Goal: Task Accomplishment & Management: Manage account settings

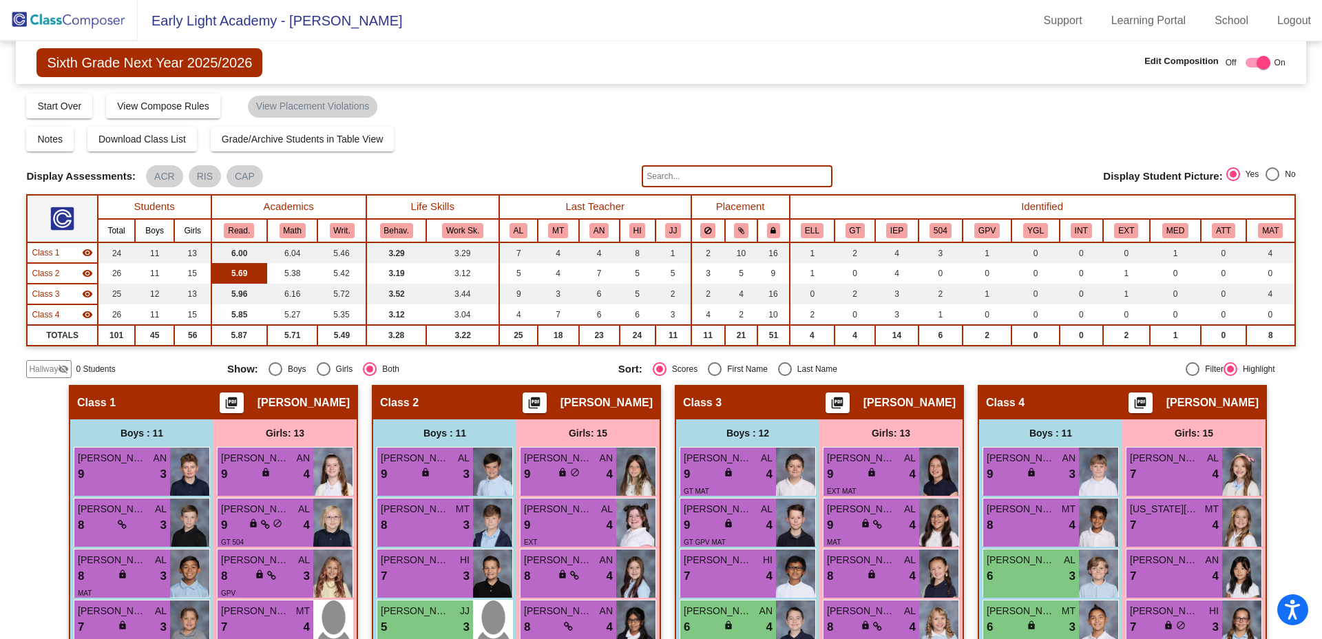
scroll to position [163, 0]
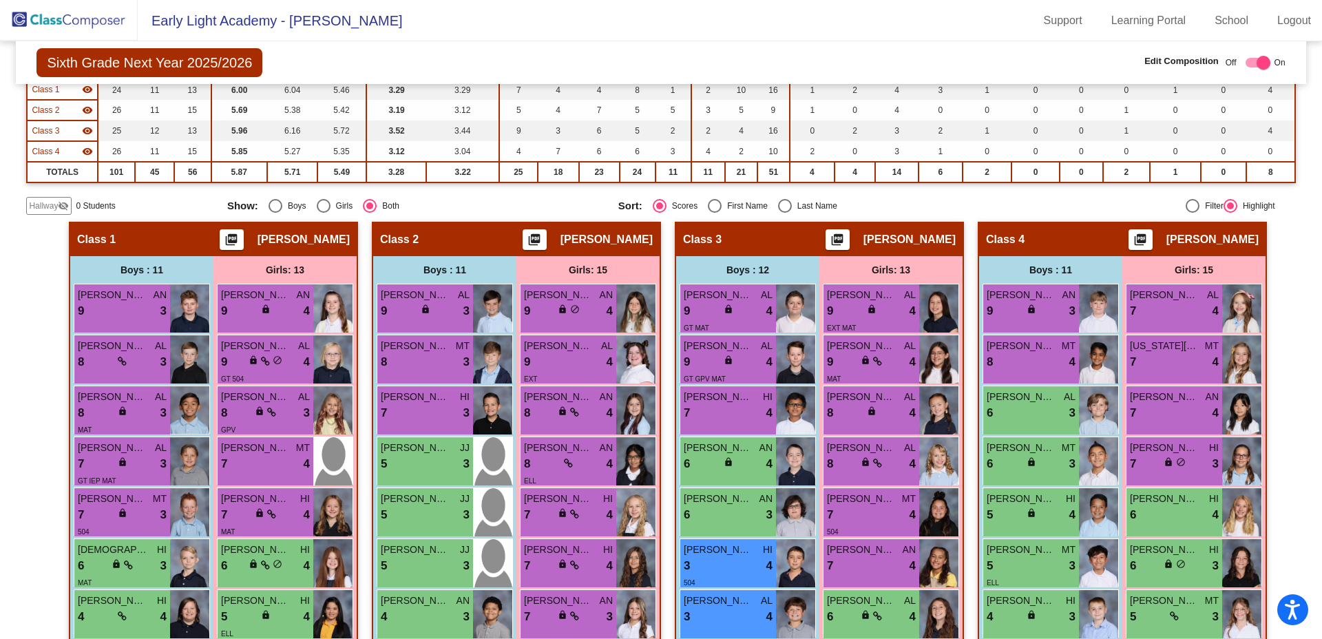
click at [72, 14] on img at bounding box center [69, 20] width 138 height 41
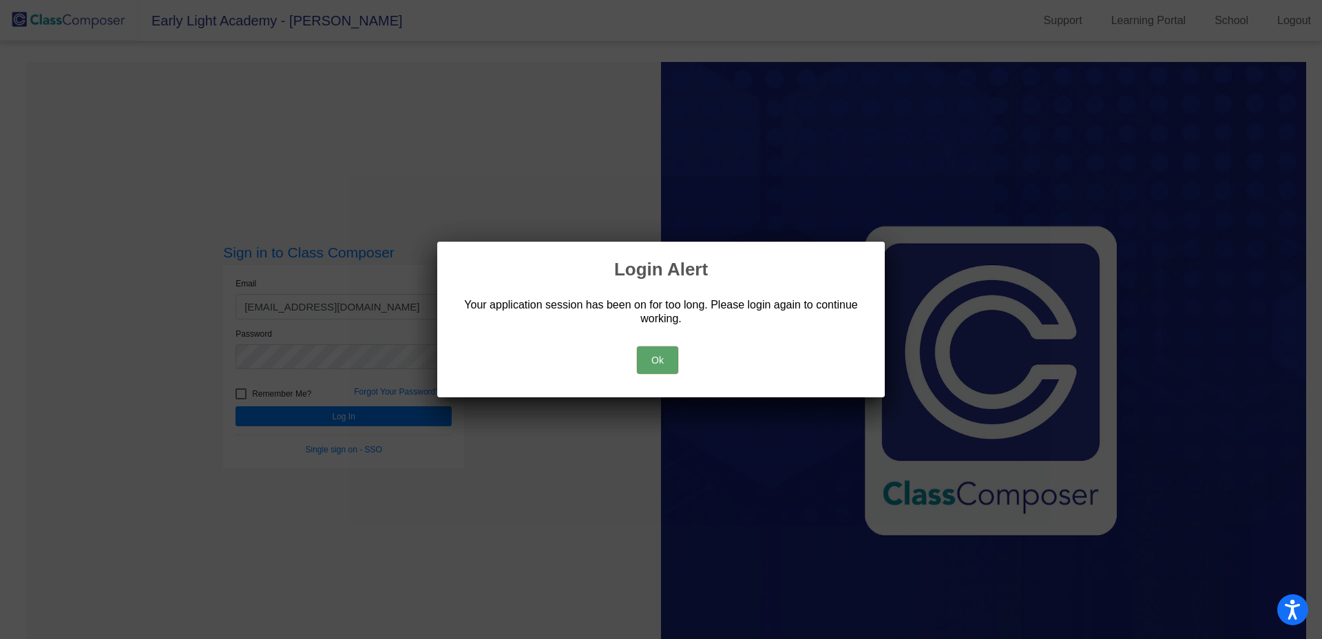
click at [643, 361] on button "Ok" at bounding box center [657, 360] width 41 height 28
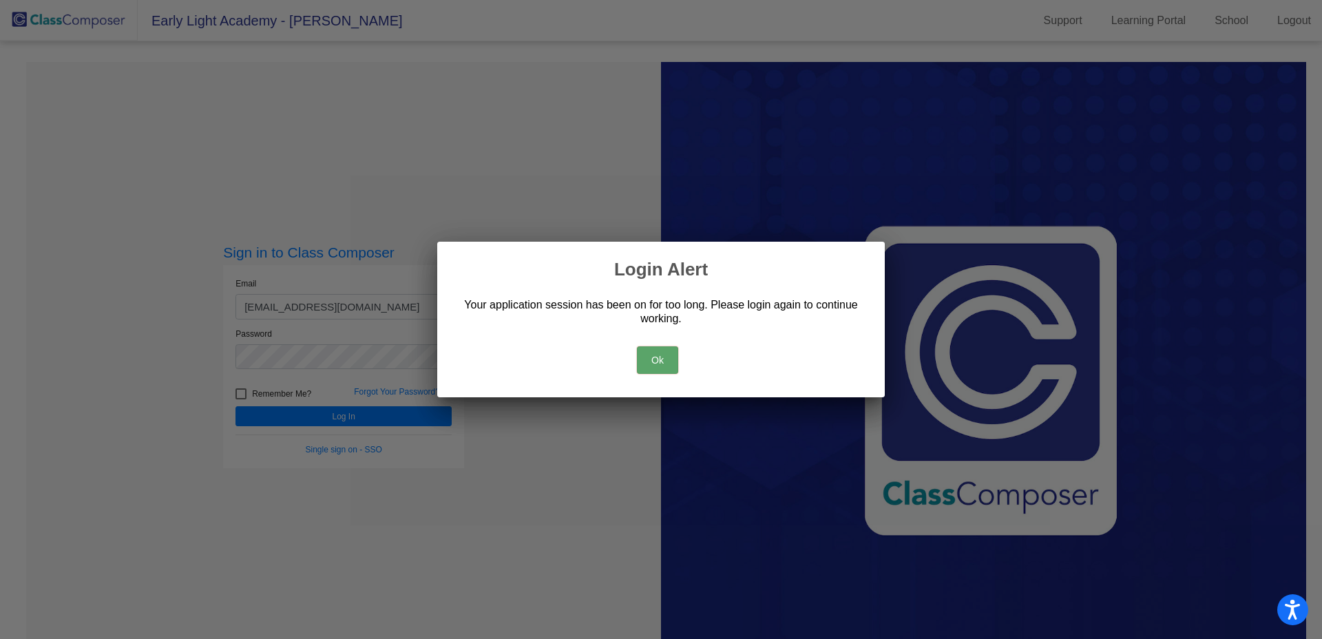
click at [654, 362] on button "Ok" at bounding box center [657, 360] width 41 height 28
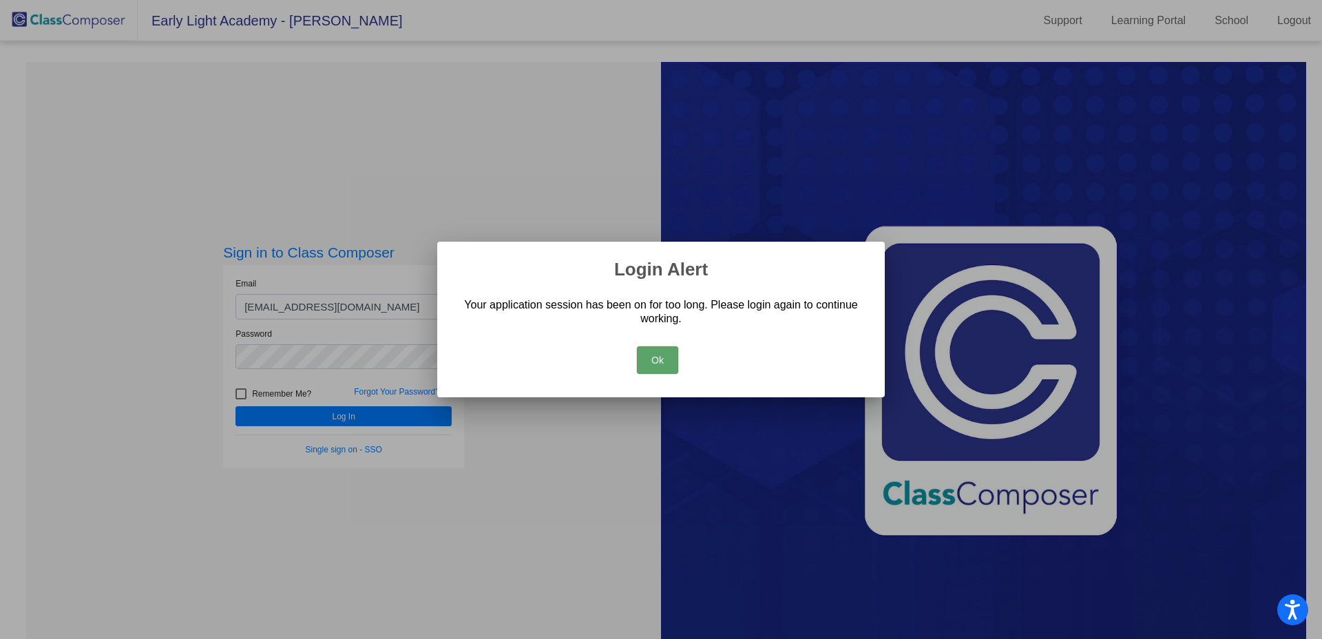
click at [654, 359] on button "Ok" at bounding box center [657, 360] width 41 height 28
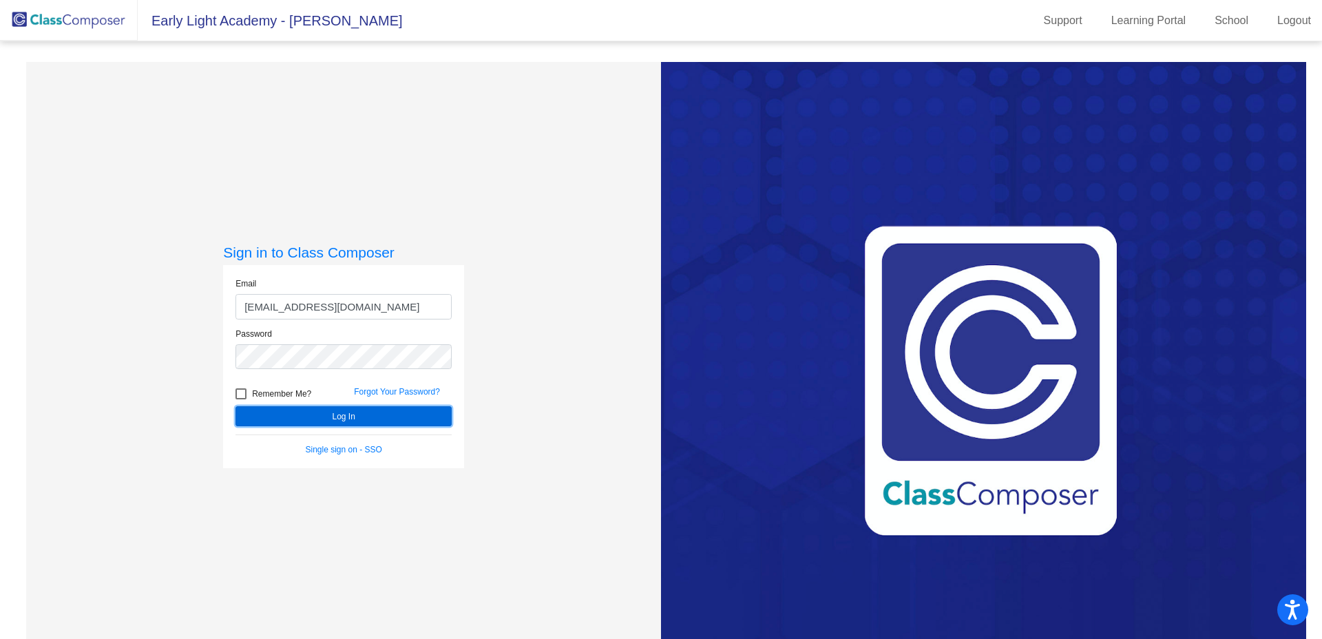
click at [347, 421] on button "Log In" at bounding box center [344, 416] width 216 height 20
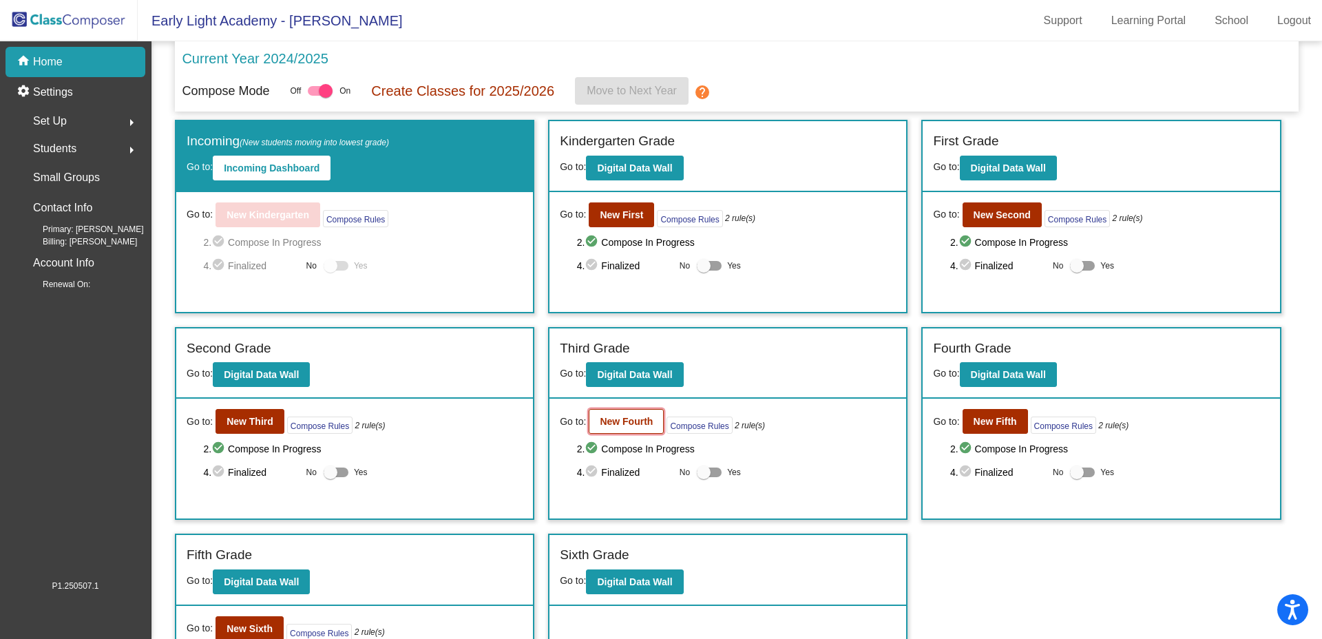
click at [634, 420] on b "New Fourth" at bounding box center [626, 421] width 53 height 11
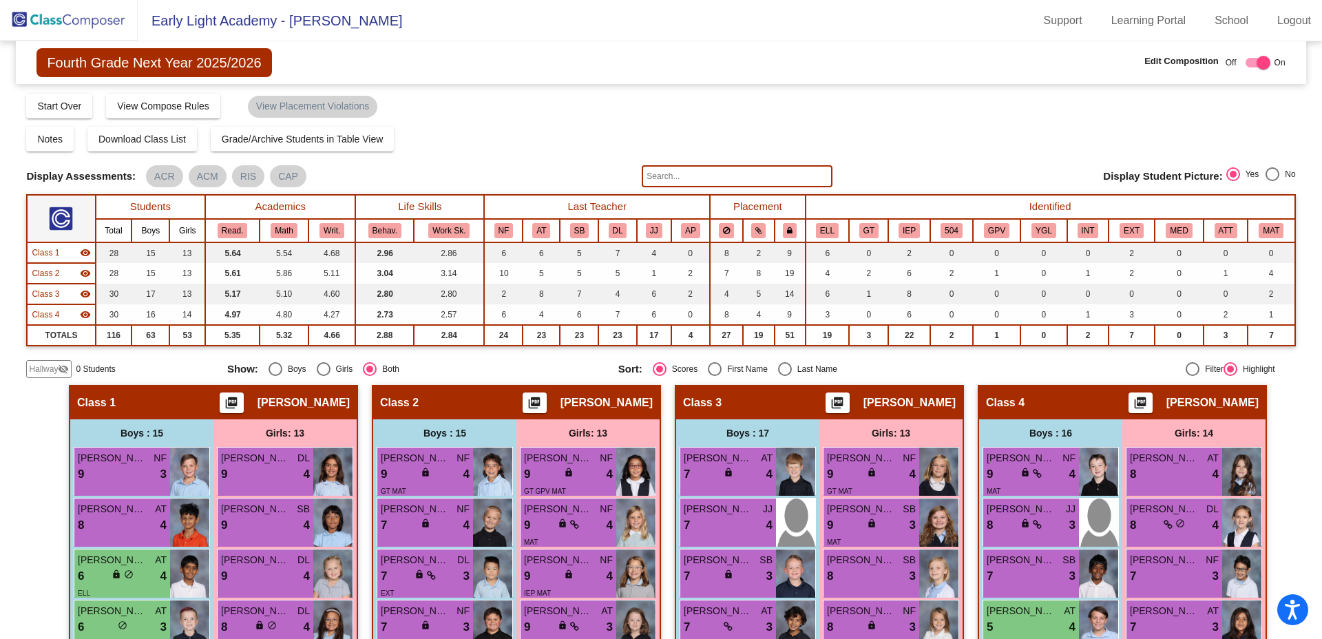
click at [652, 171] on input "text" at bounding box center [737, 176] width 190 height 22
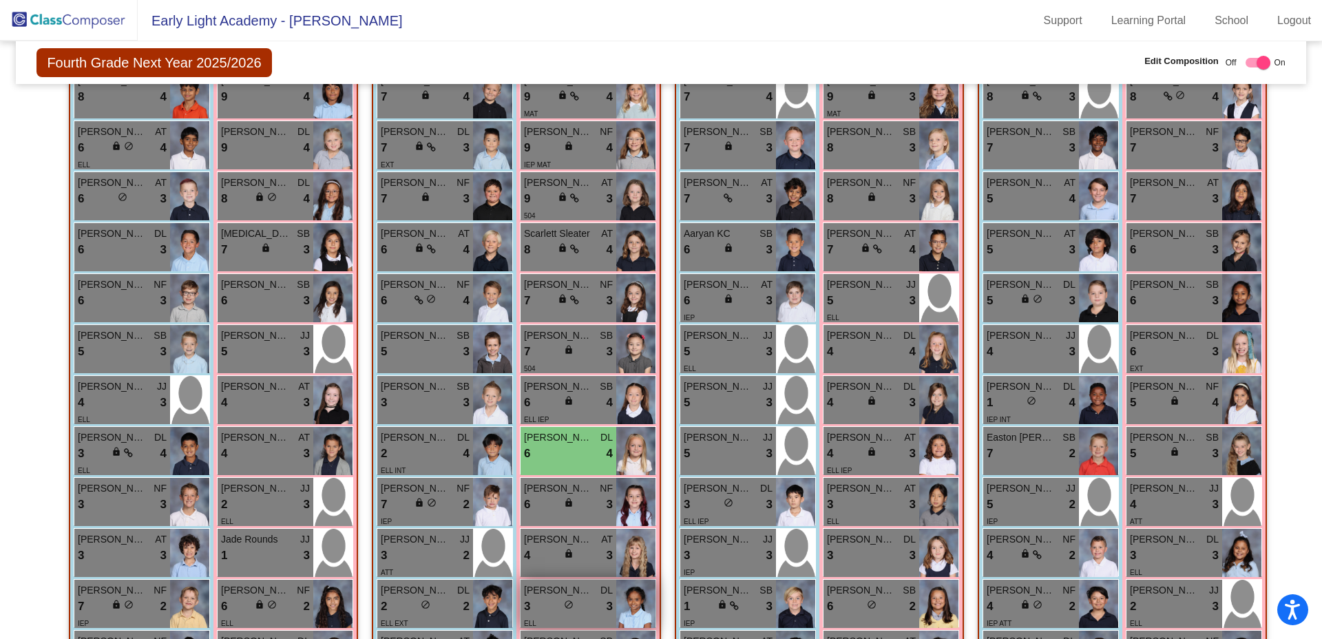
scroll to position [442, 0]
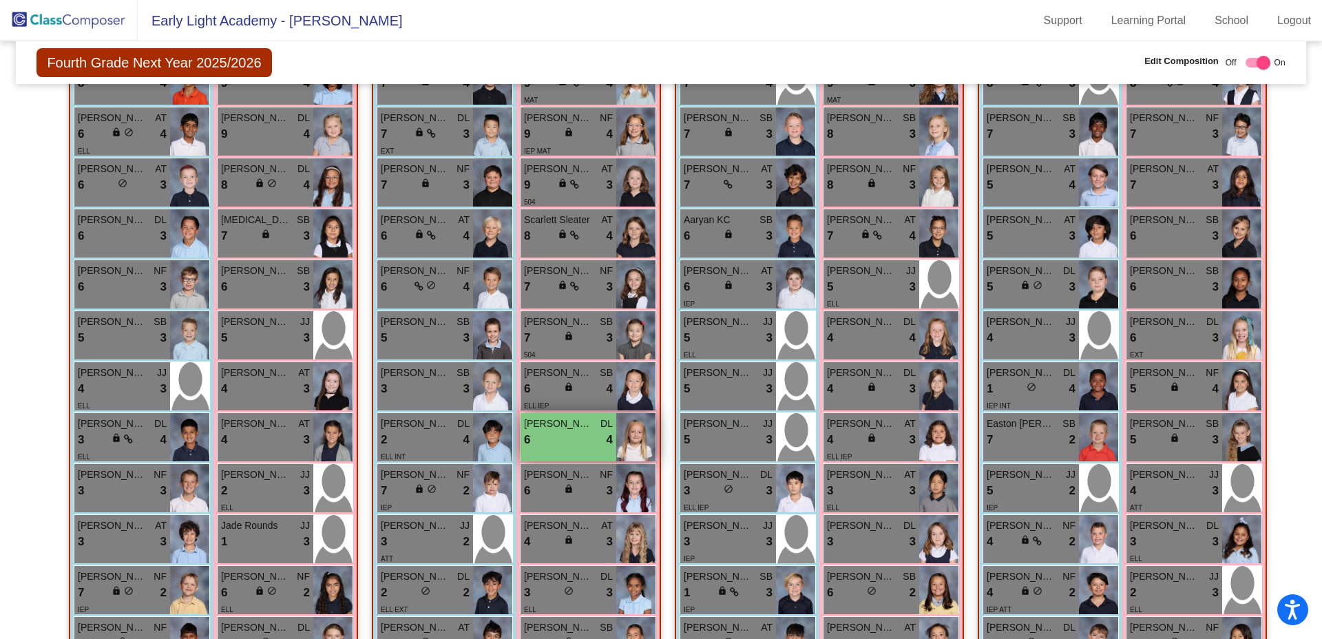
type input "[PERSON_NAME]"
click at [579, 425] on span "[PERSON_NAME]" at bounding box center [558, 424] width 69 height 14
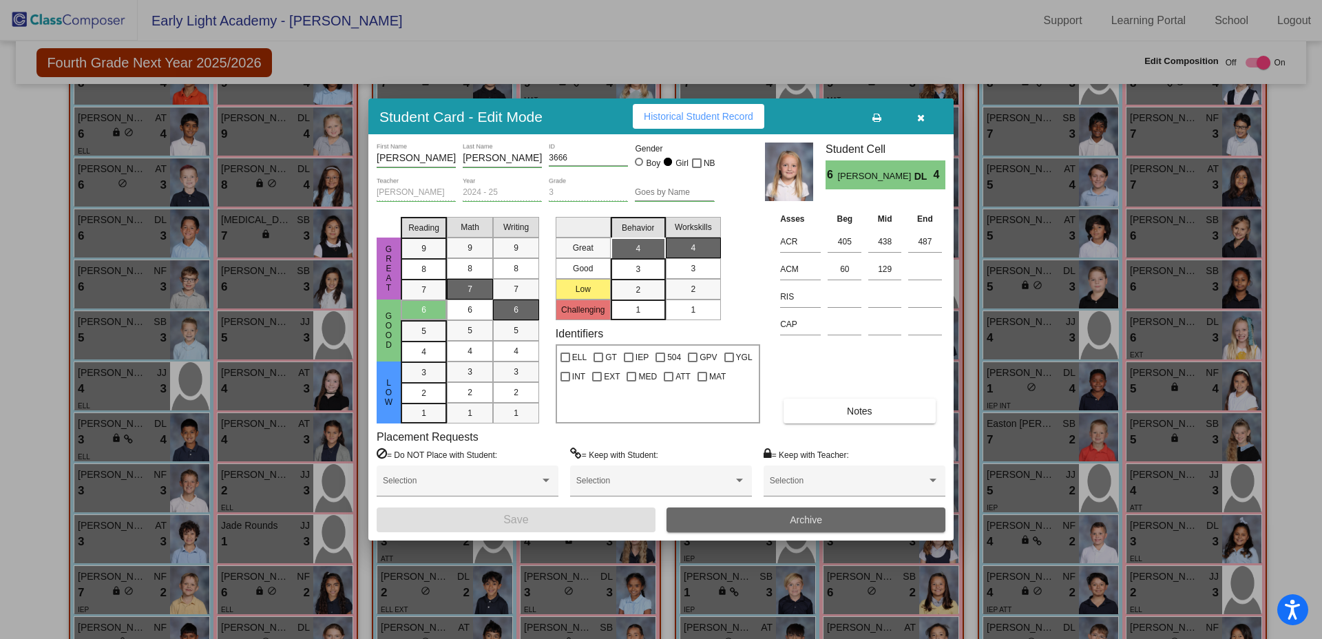
click at [768, 521] on button "Archive" at bounding box center [806, 520] width 279 height 25
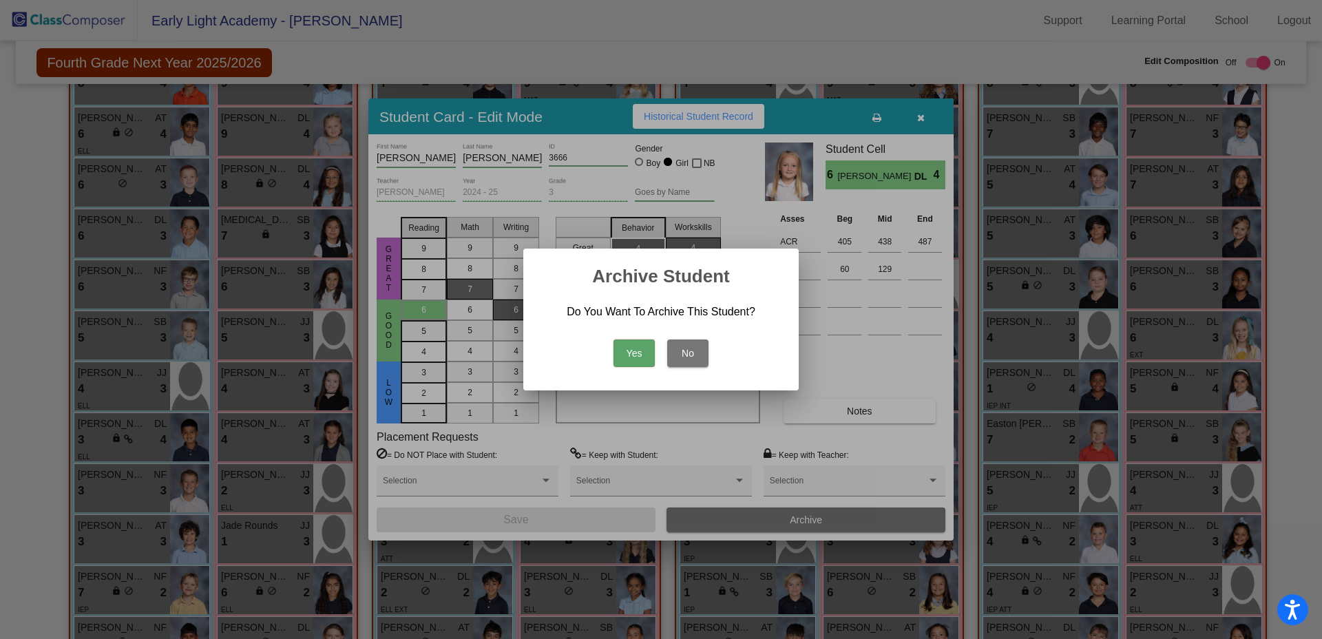
click at [627, 355] on button "Yes" at bounding box center [634, 354] width 41 height 28
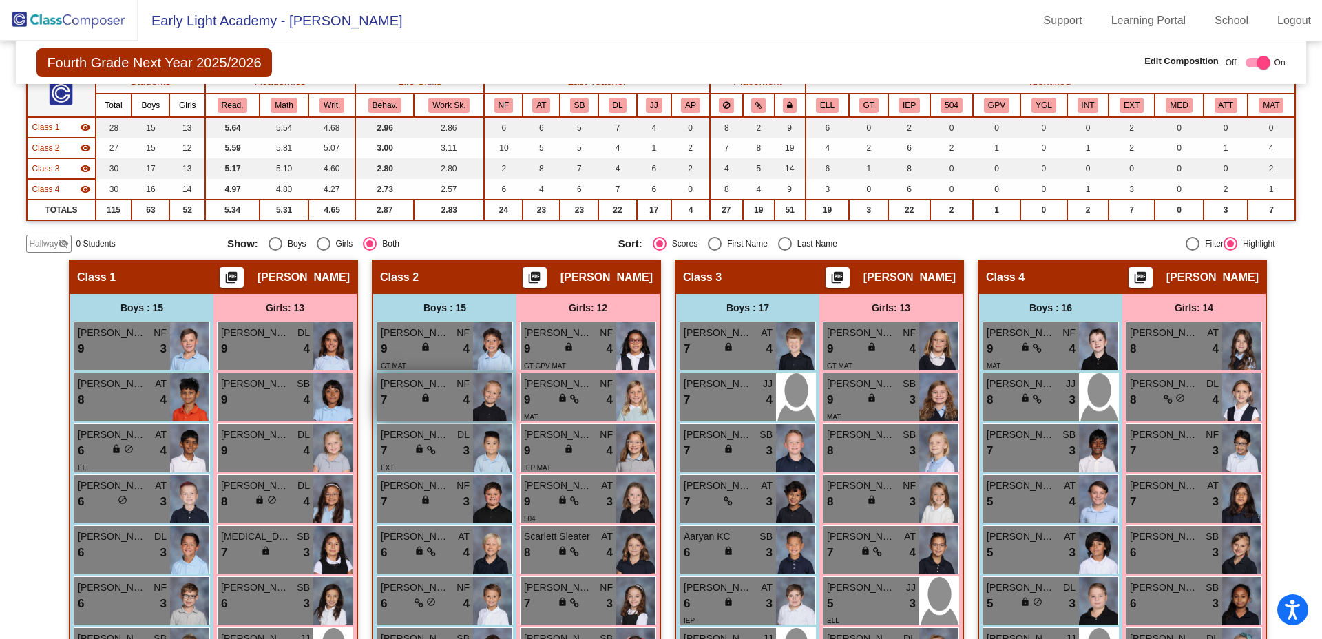
scroll to position [0, 0]
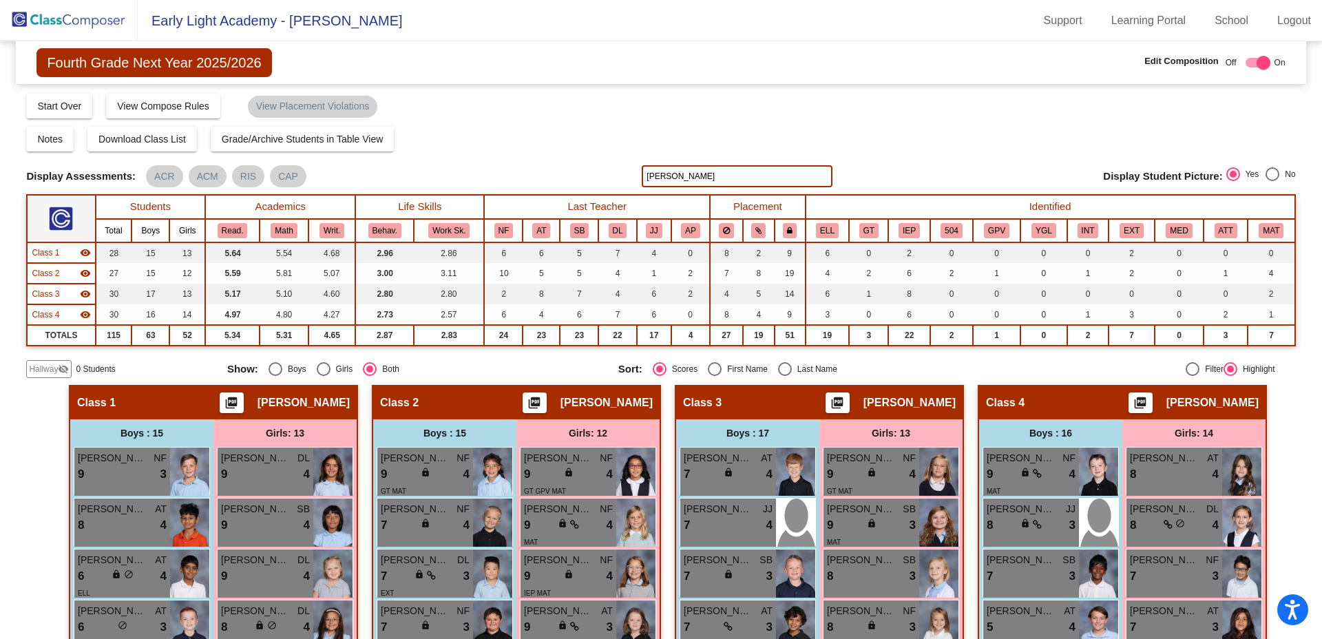
drag, startPoint x: 710, startPoint y: 164, endPoint x: 582, endPoint y: 173, distance: 128.4
click at [588, 167] on div "Display Scores for Years: [DATE] - [DATE] [DATE] - [DATE] Grade/Archive Student…" at bounding box center [660, 235] width 1269 height 286
drag, startPoint x: 674, startPoint y: 174, endPoint x: 576, endPoint y: 174, distance: 97.1
click at [586, 174] on div "Display Scores for Years: [DATE] - [DATE] [DATE] - [DATE] Display Assessments: …" at bounding box center [660, 176] width 1269 height 22
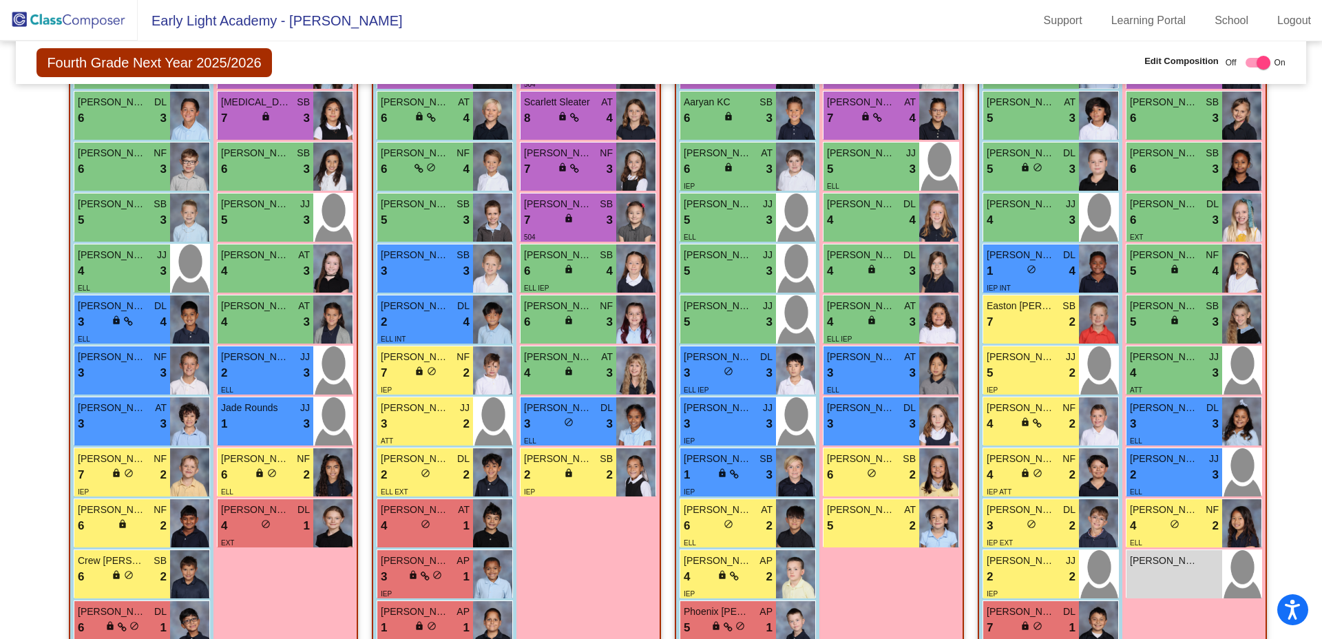
scroll to position [565, 0]
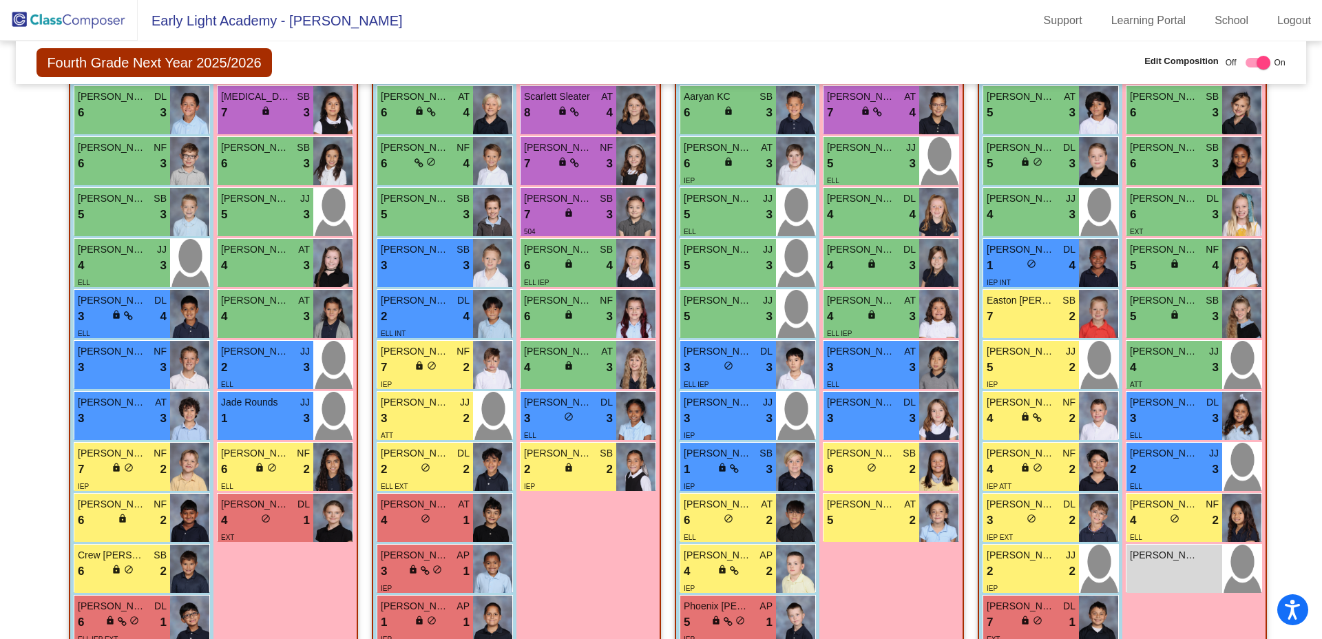
click at [391, 402] on span "[PERSON_NAME]" at bounding box center [415, 402] width 69 height 14
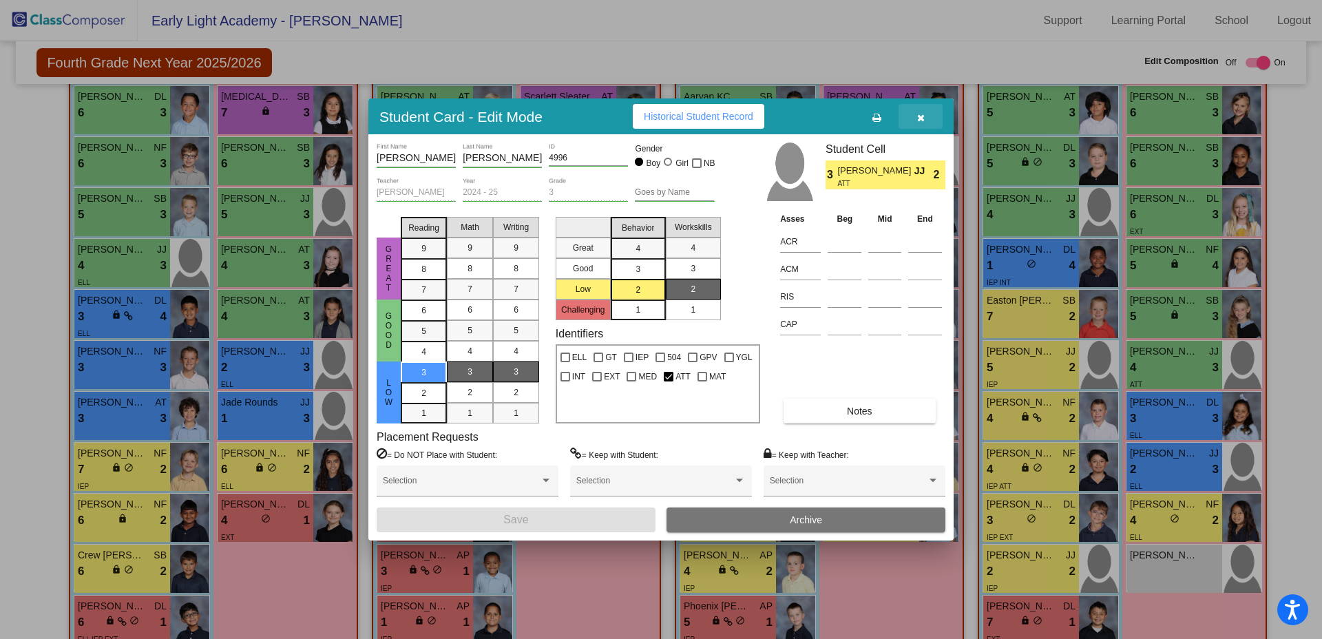
click at [916, 120] on button "button" at bounding box center [921, 116] width 44 height 25
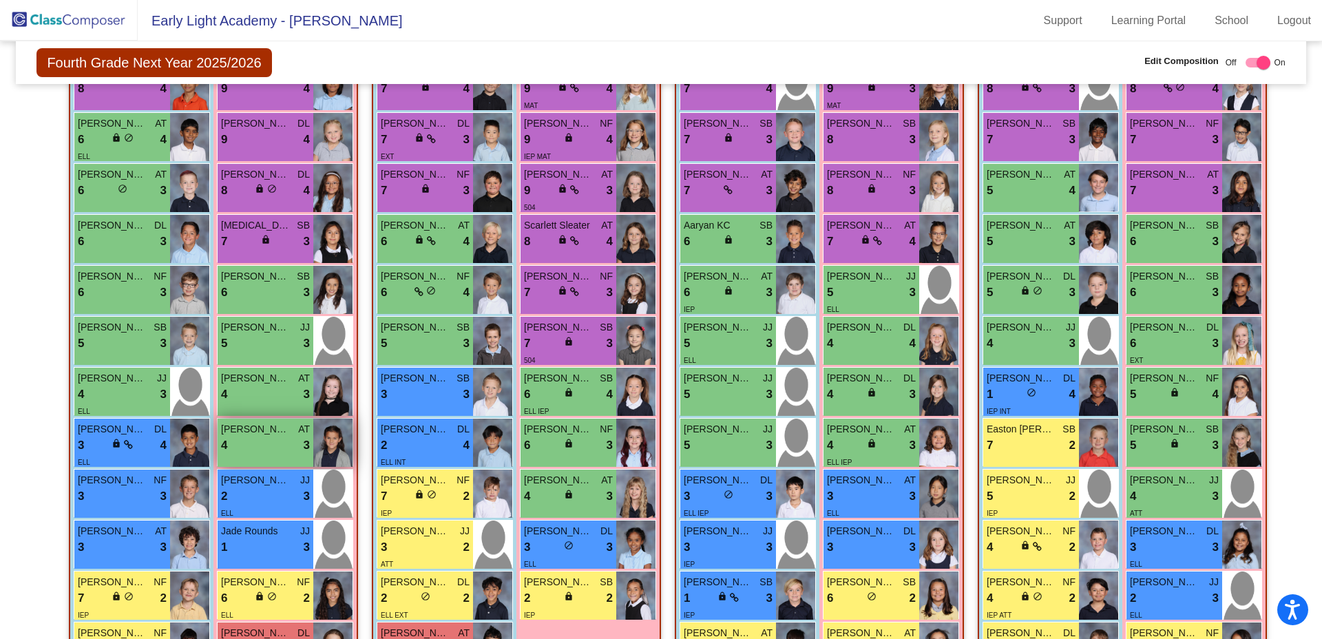
scroll to position [431, 0]
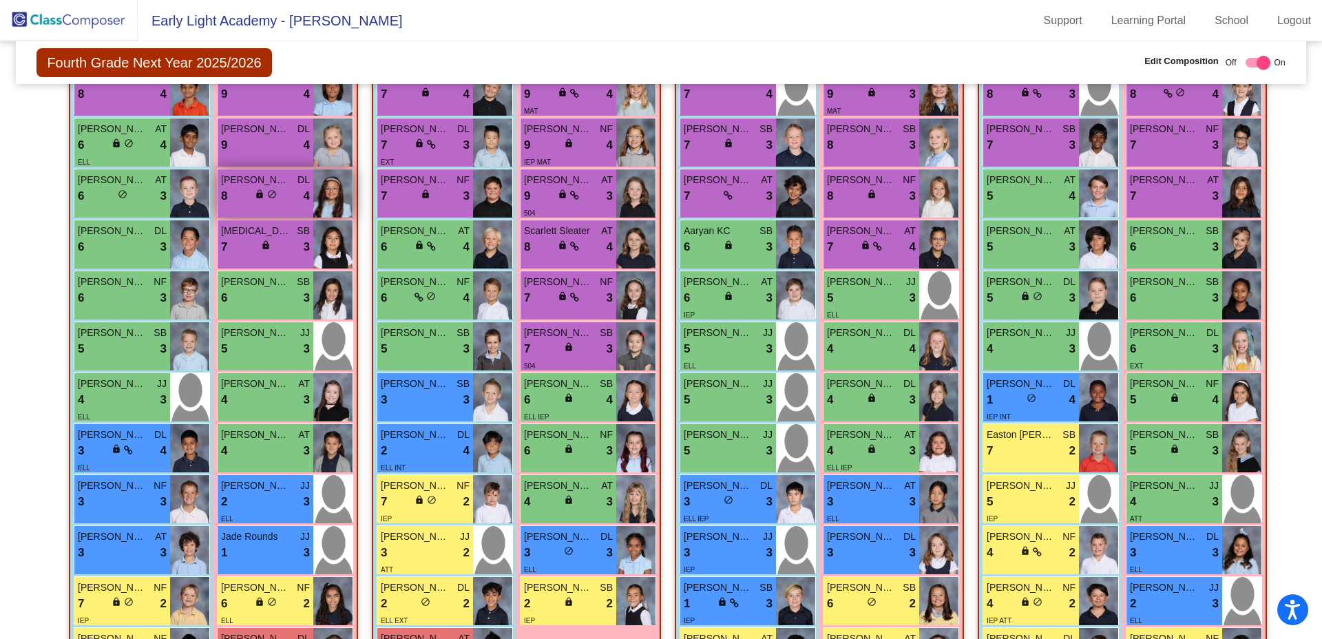
click at [282, 182] on span "[PERSON_NAME]" at bounding box center [255, 180] width 69 height 14
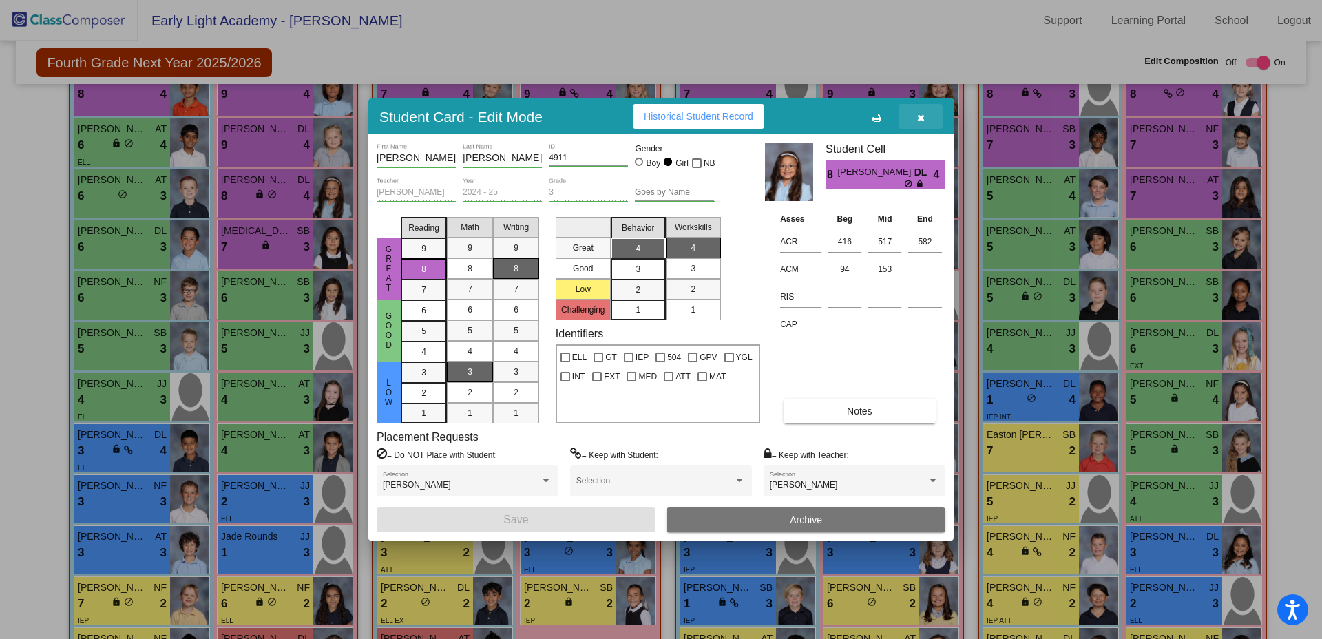
click at [923, 111] on span "button" at bounding box center [921, 116] width 8 height 11
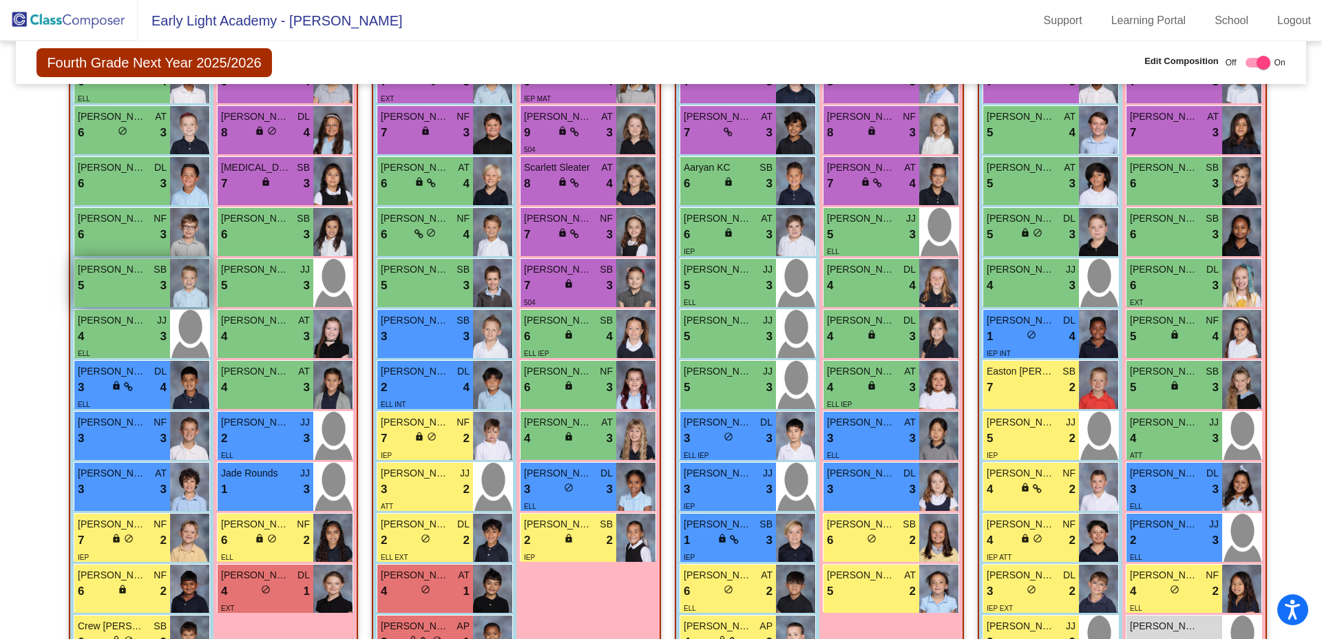
scroll to position [503, 0]
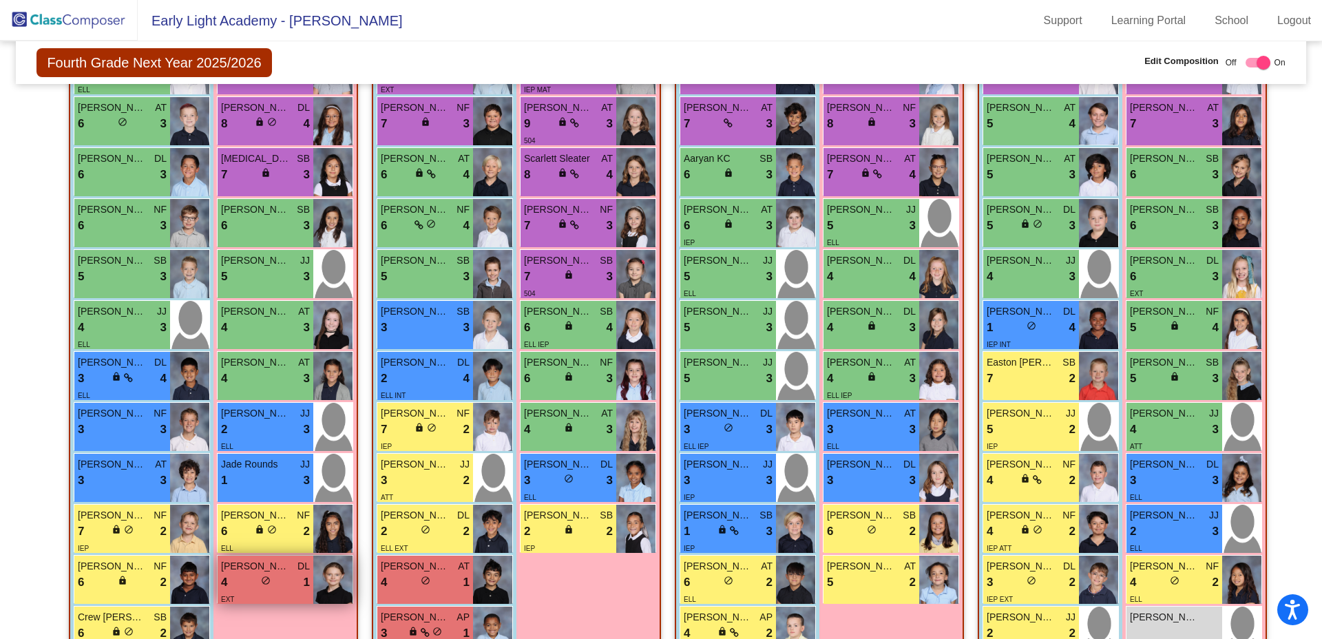
click at [247, 576] on div "4 lock do_not_disturb_alt 1" at bounding box center [265, 583] width 89 height 18
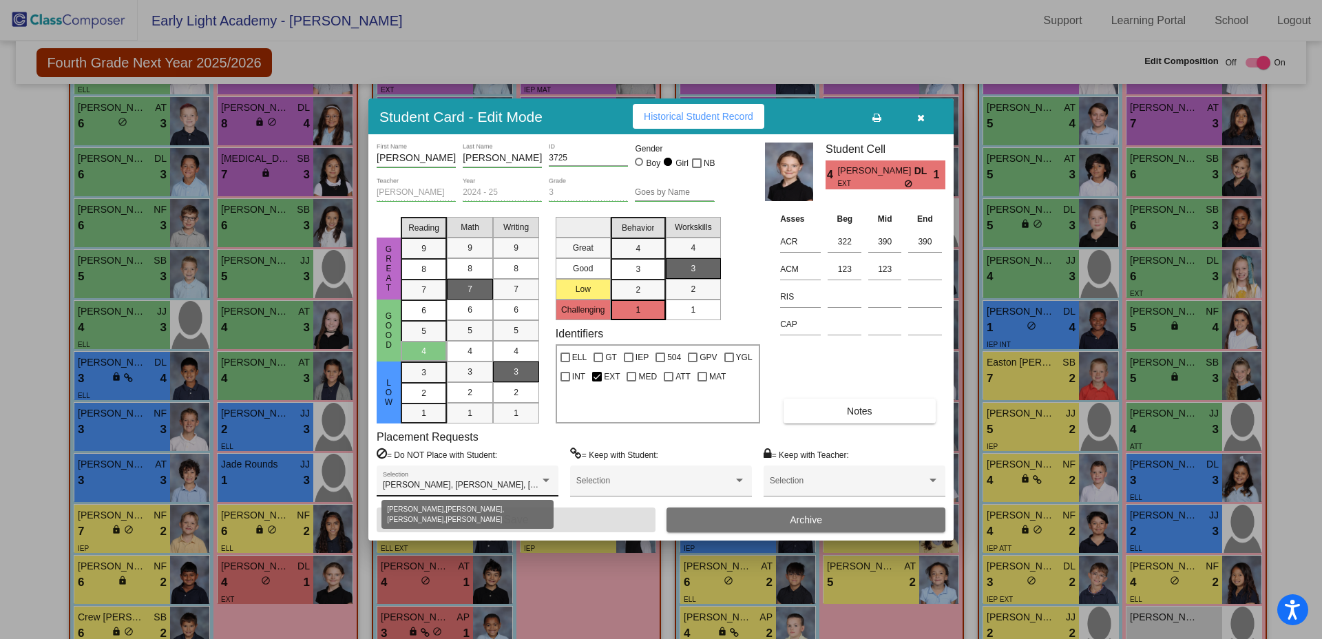
click at [544, 483] on div at bounding box center [546, 481] width 12 height 10
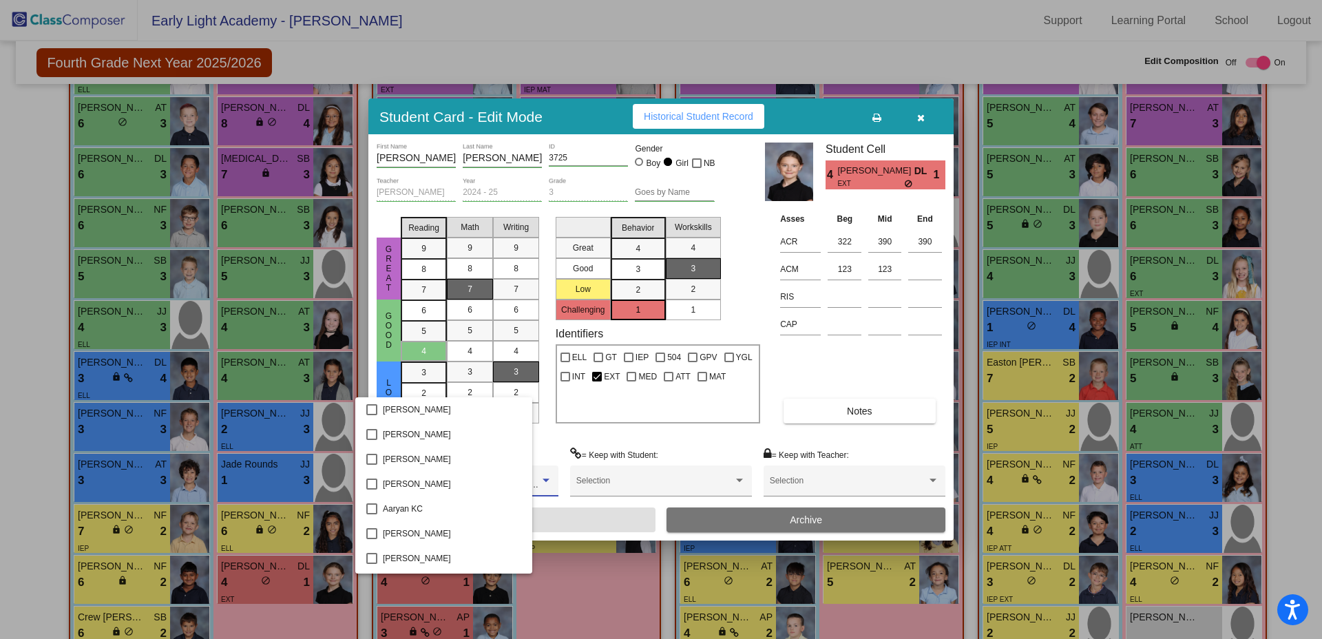
scroll to position [742, 0]
click at [656, 430] on div at bounding box center [661, 319] width 1322 height 639
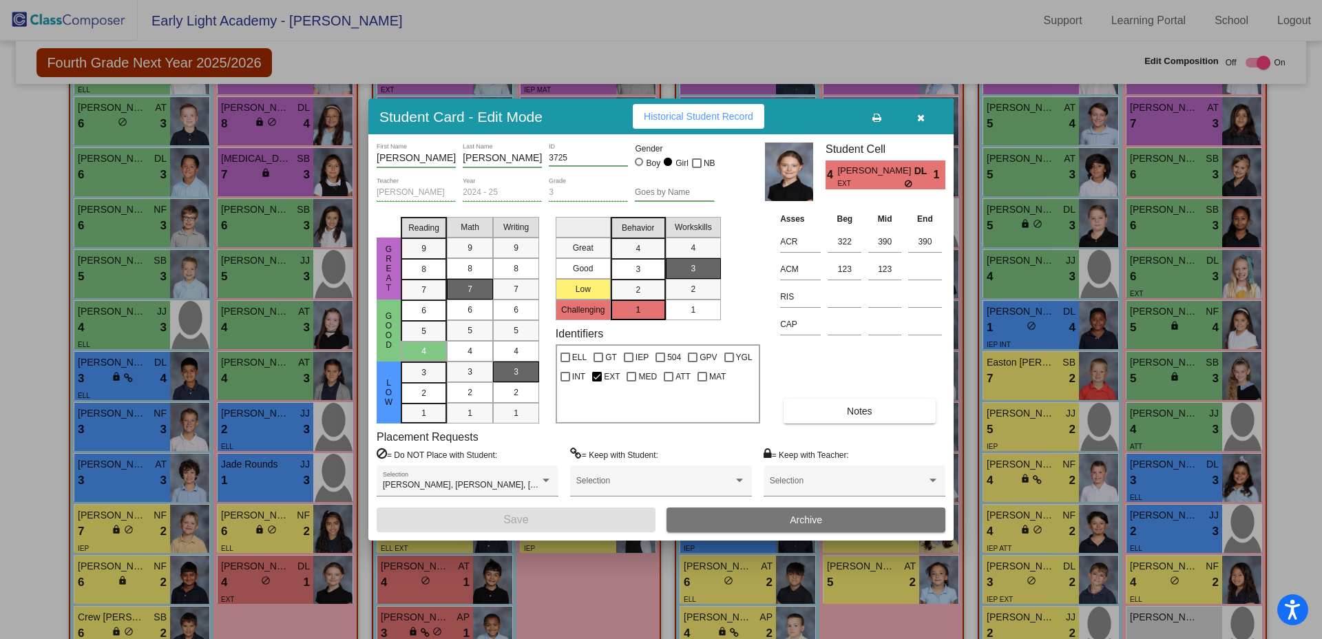
click at [295, 616] on div at bounding box center [661, 319] width 1322 height 639
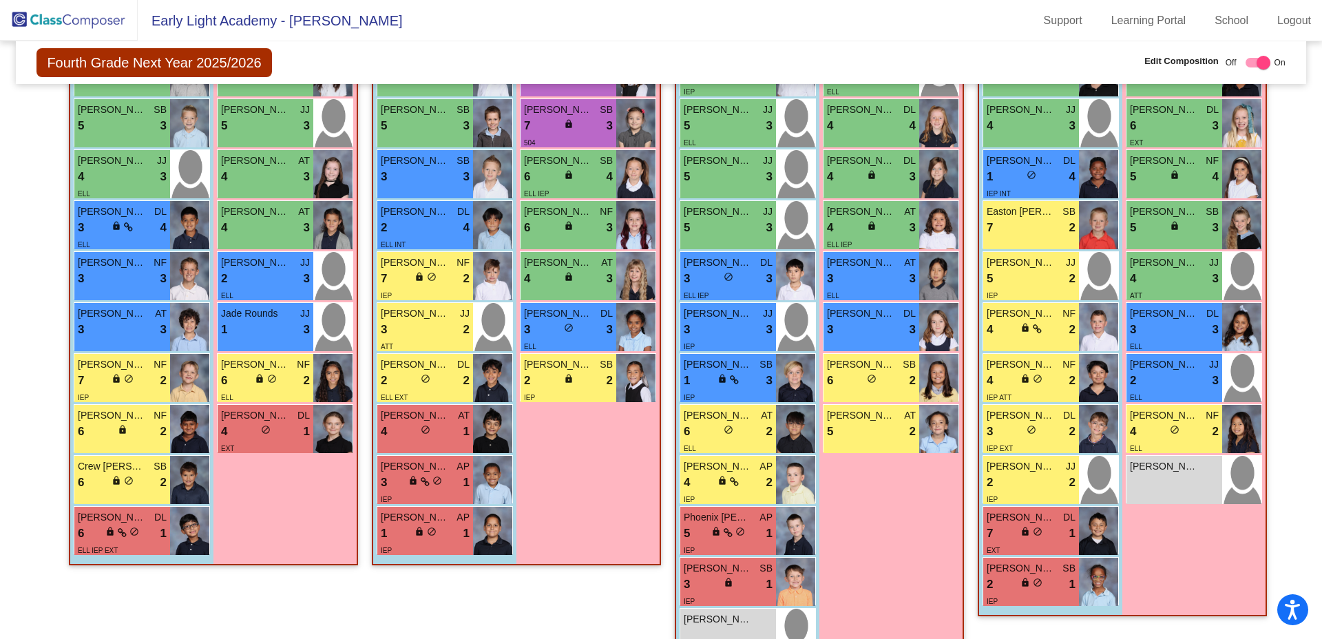
scroll to position [660, 0]
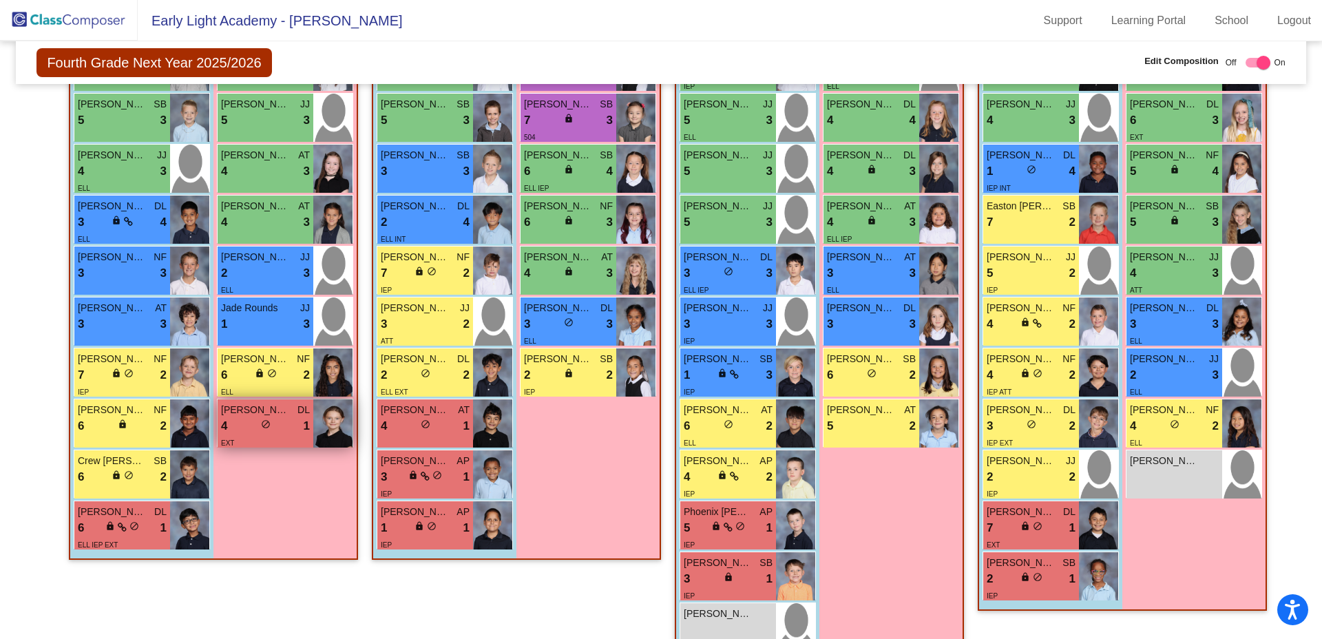
click at [287, 419] on div "4 lock do_not_disturb_alt 1" at bounding box center [265, 426] width 89 height 18
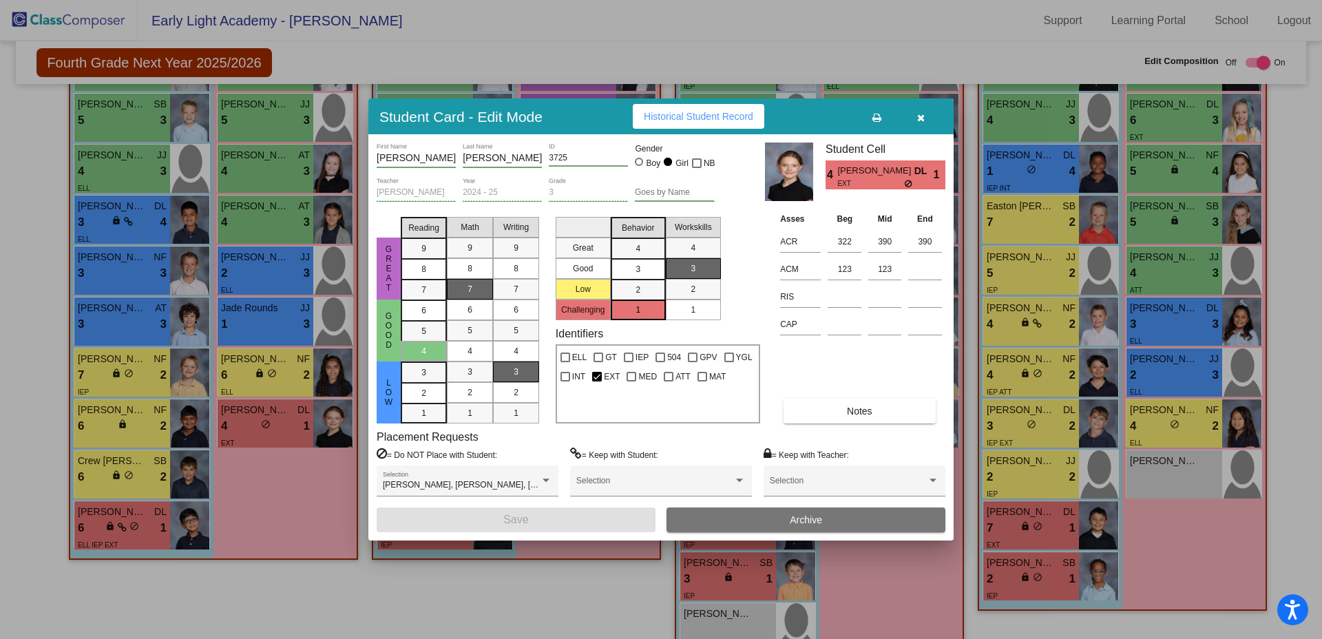
click at [289, 474] on div at bounding box center [661, 319] width 1322 height 639
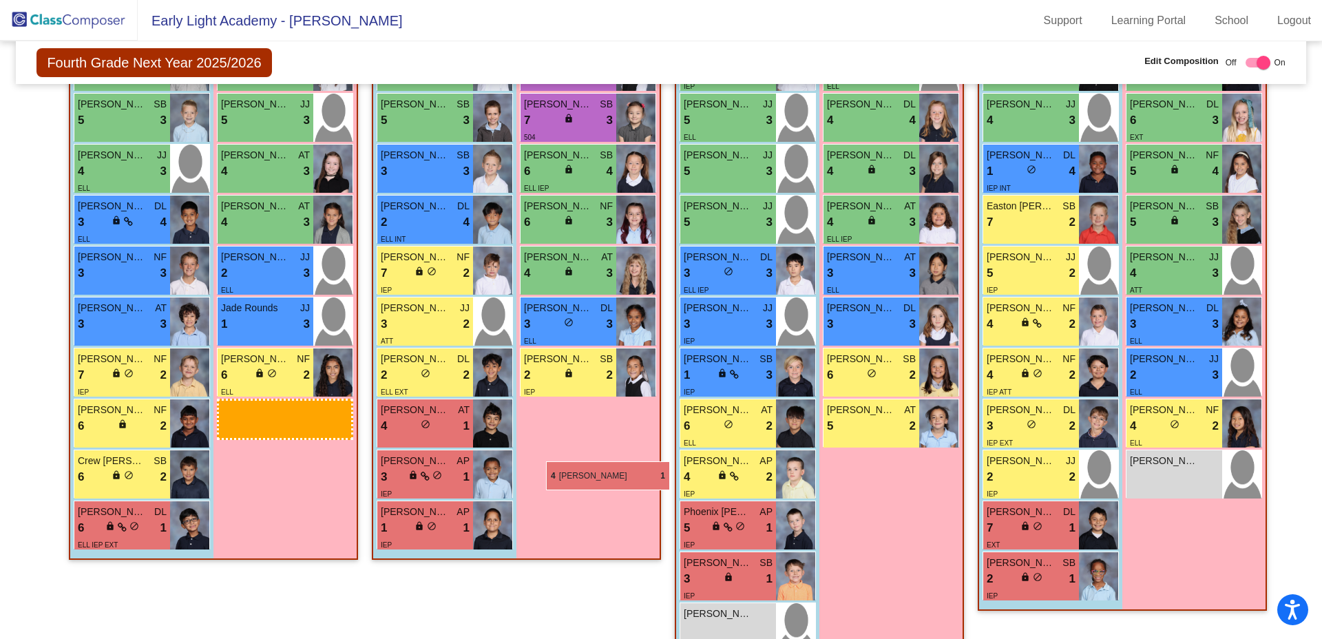
drag, startPoint x: 260, startPoint y: 419, endPoint x: 543, endPoint y: 457, distance: 284.9
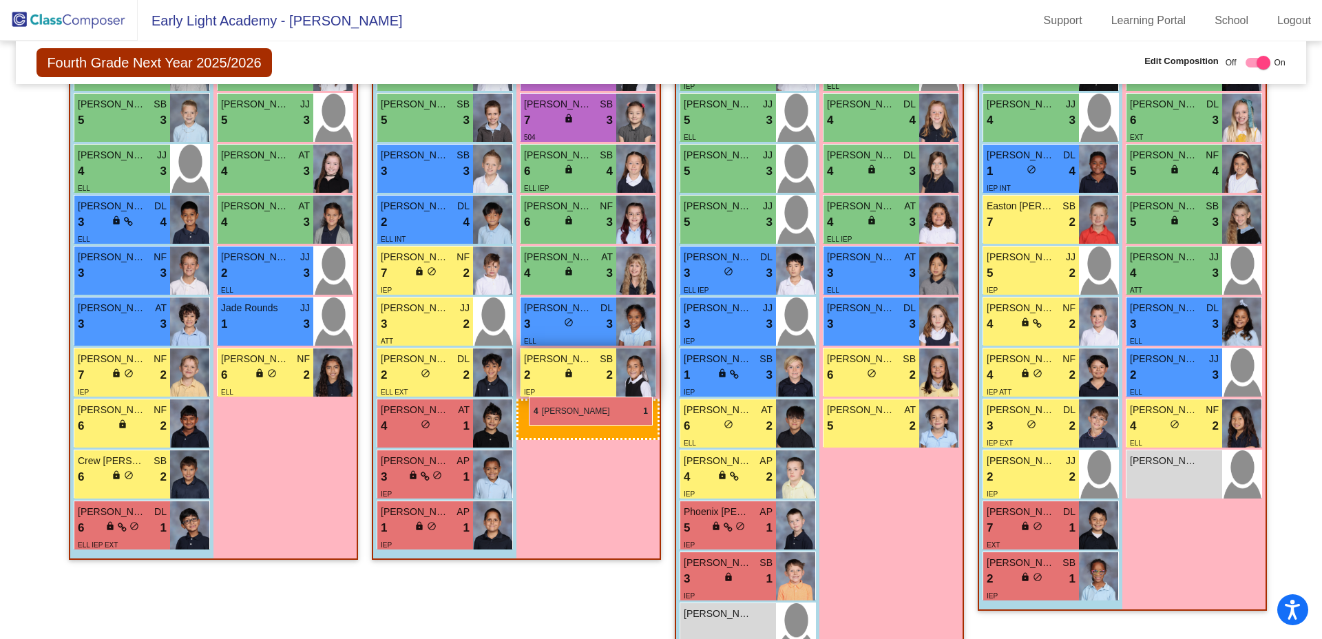
drag, startPoint x: 281, startPoint y: 425, endPoint x: 529, endPoint y: 397, distance: 249.5
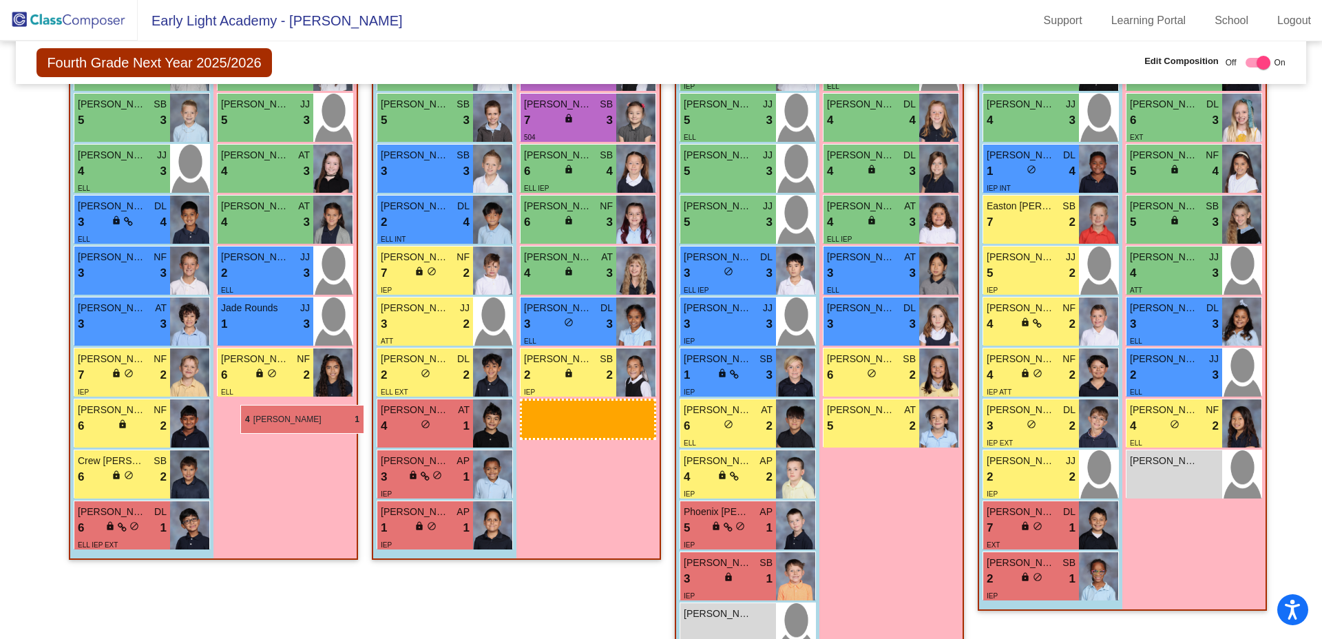
drag, startPoint x: 581, startPoint y: 419, endPoint x: 243, endPoint y: 407, distance: 337.7
drag, startPoint x: 568, startPoint y: 423, endPoint x: 207, endPoint y: 401, distance: 362.3
drag, startPoint x: 578, startPoint y: 408, endPoint x: 209, endPoint y: 410, distance: 368.5
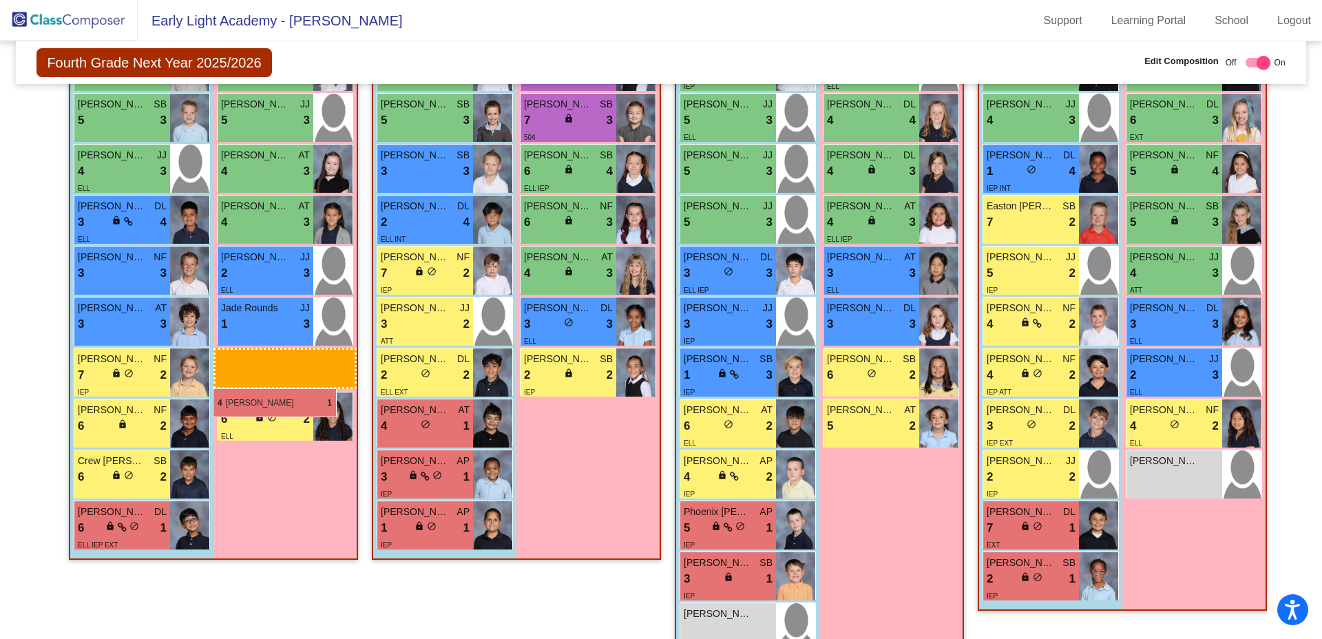
drag, startPoint x: 597, startPoint y: 419, endPoint x: 213, endPoint y: 388, distance: 385.5
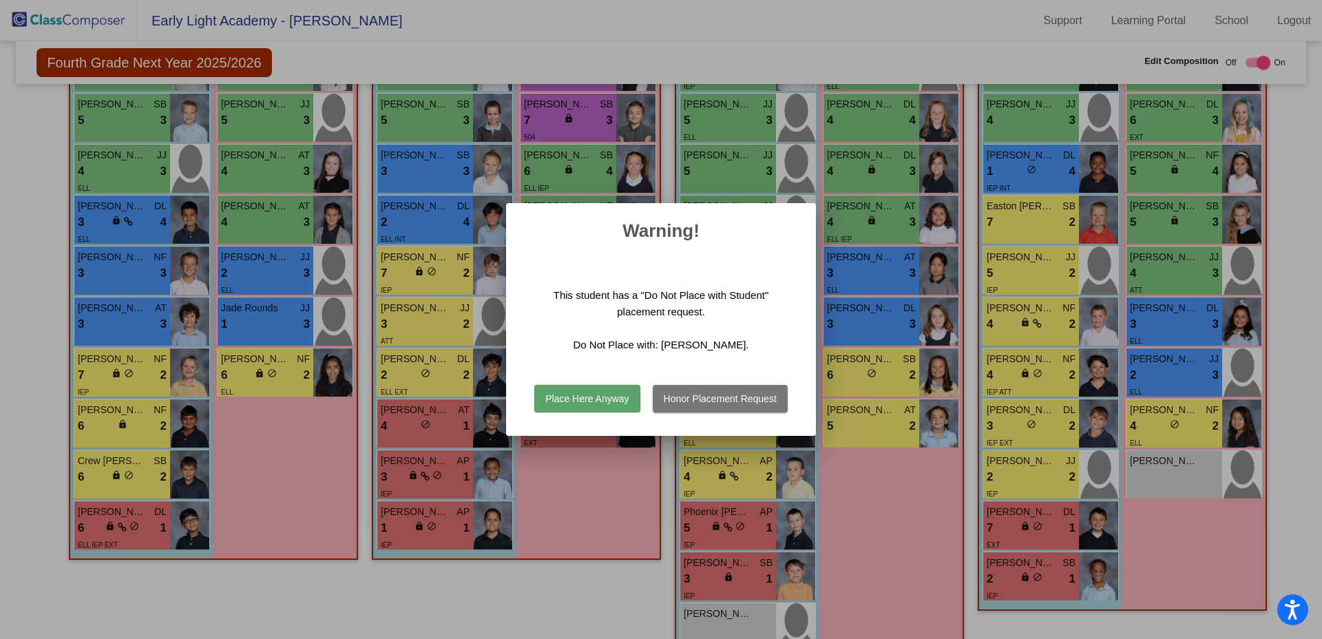
click at [555, 399] on button "Place Here Anyway" at bounding box center [586, 399] width 105 height 28
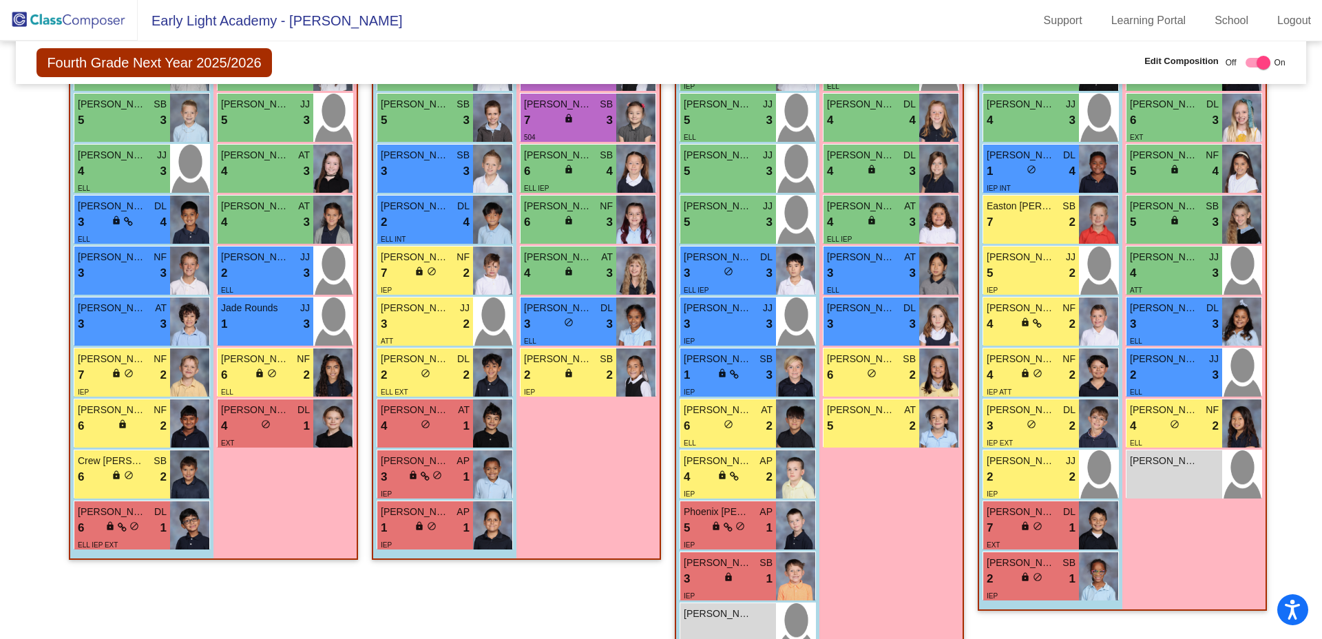
click at [98, 22] on img at bounding box center [69, 20] width 138 height 41
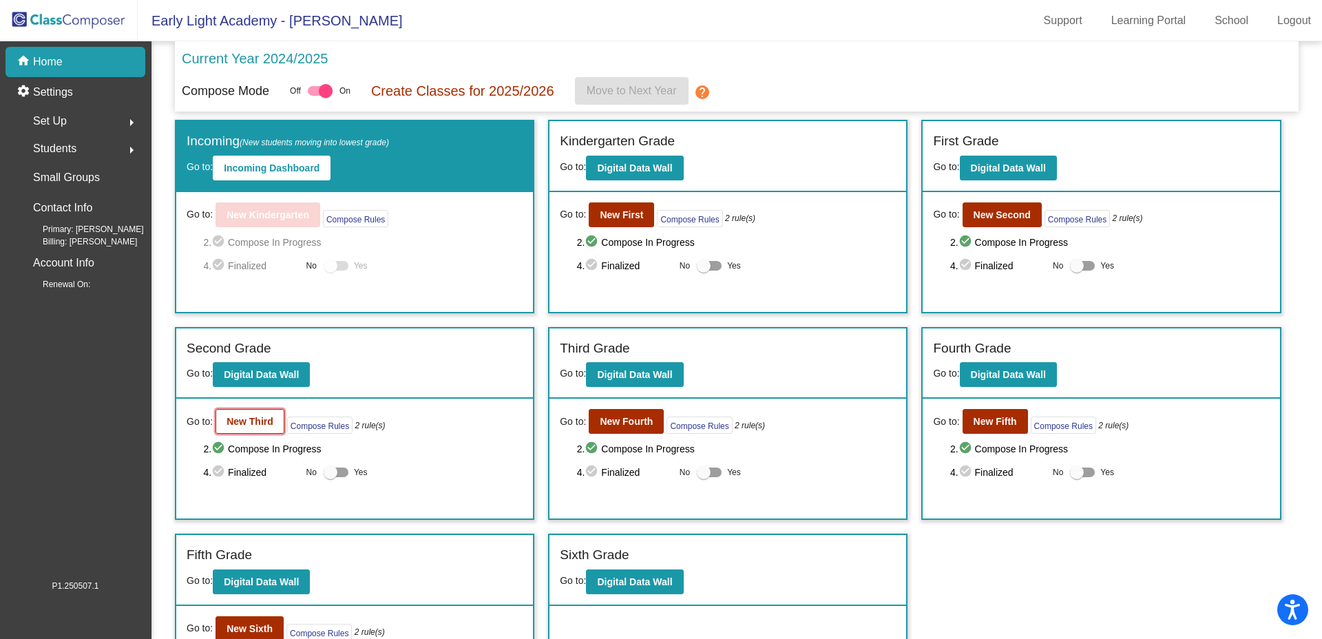
click at [254, 419] on b "New Third" at bounding box center [250, 421] width 47 height 11
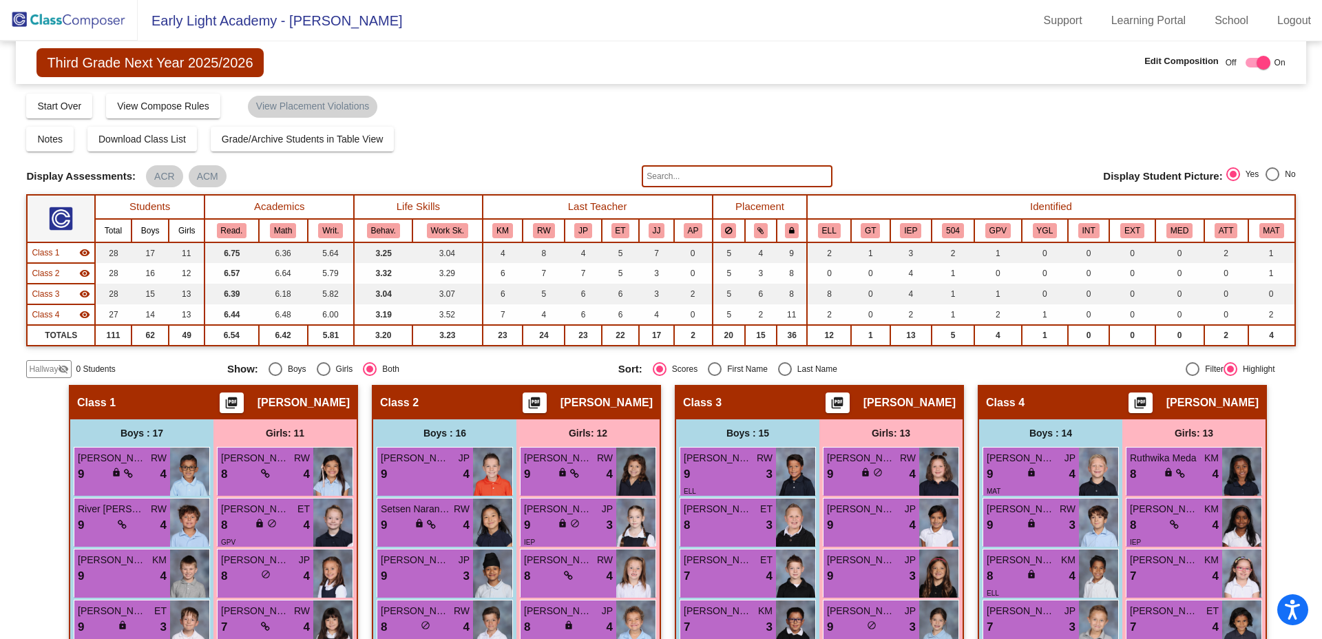
click at [683, 174] on input "text" at bounding box center [737, 176] width 190 height 22
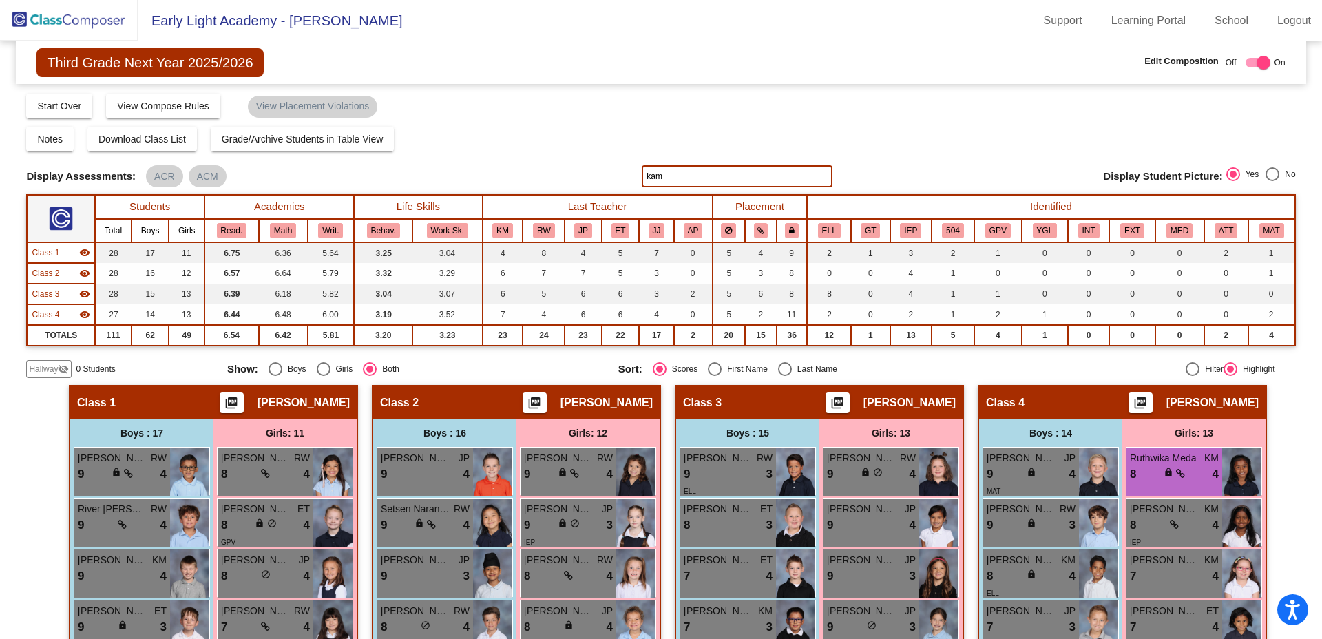
type input "kam"
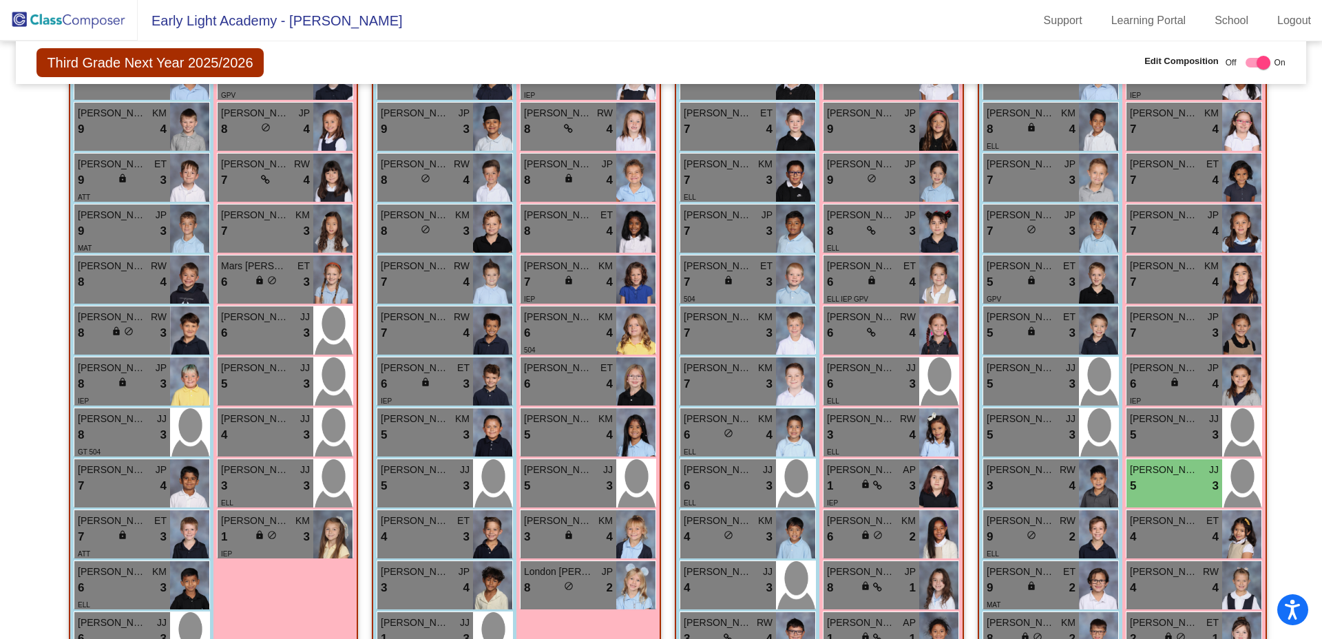
scroll to position [452, 0]
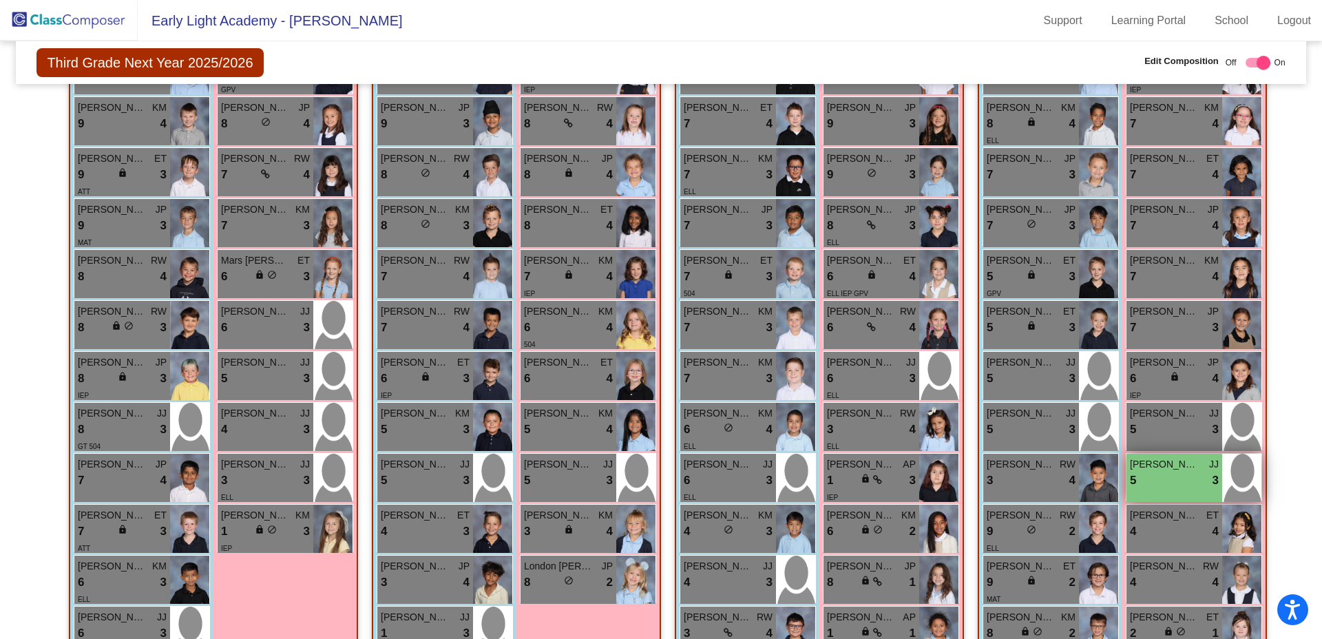
click at [1175, 457] on span "[PERSON_NAME]" at bounding box center [1164, 464] width 69 height 14
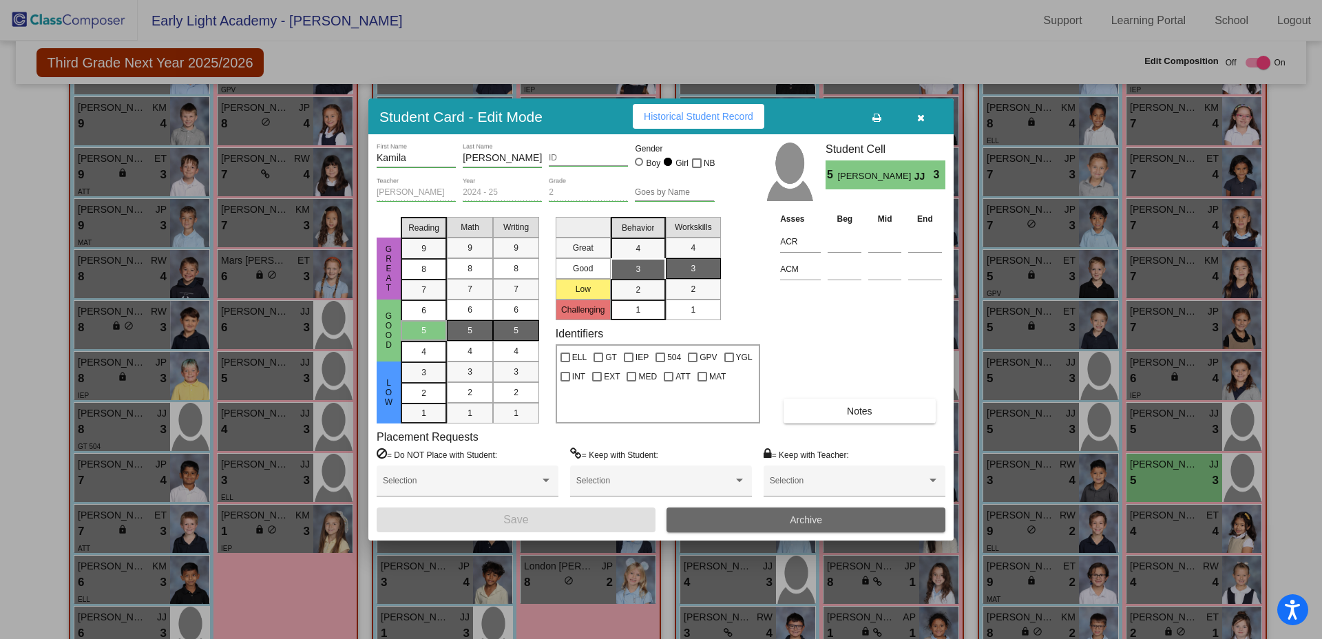
click at [778, 515] on button "Archive" at bounding box center [806, 520] width 279 height 25
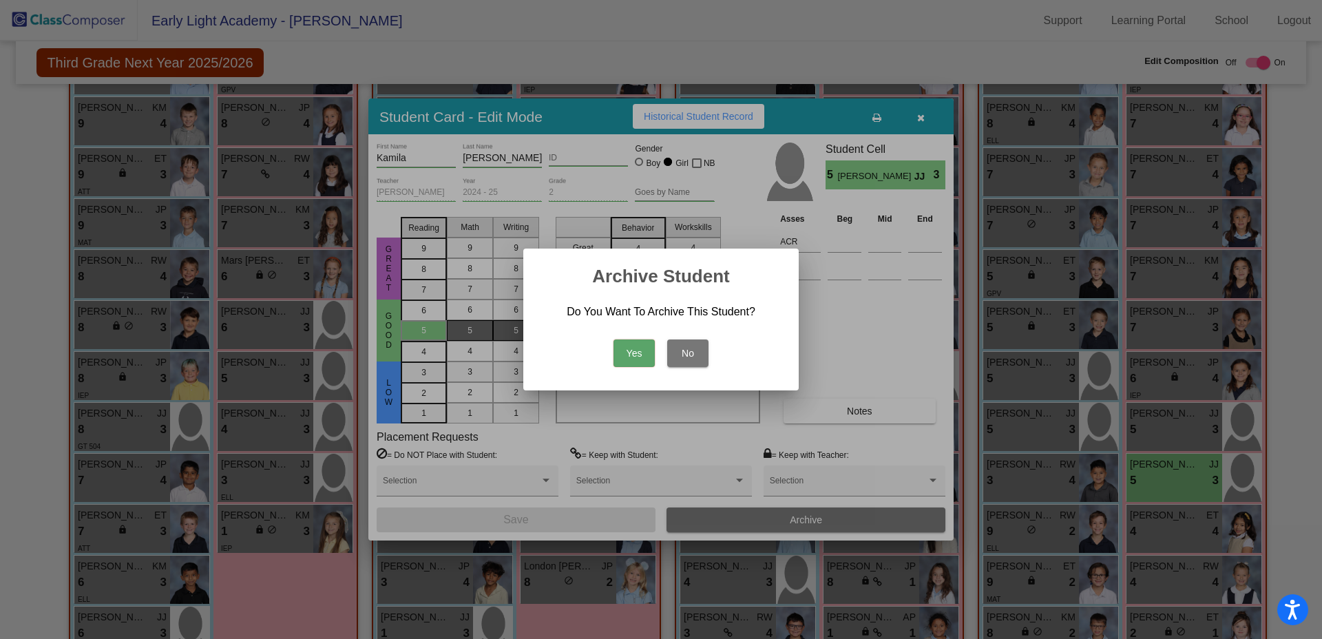
click at [642, 348] on button "Yes" at bounding box center [634, 354] width 41 height 28
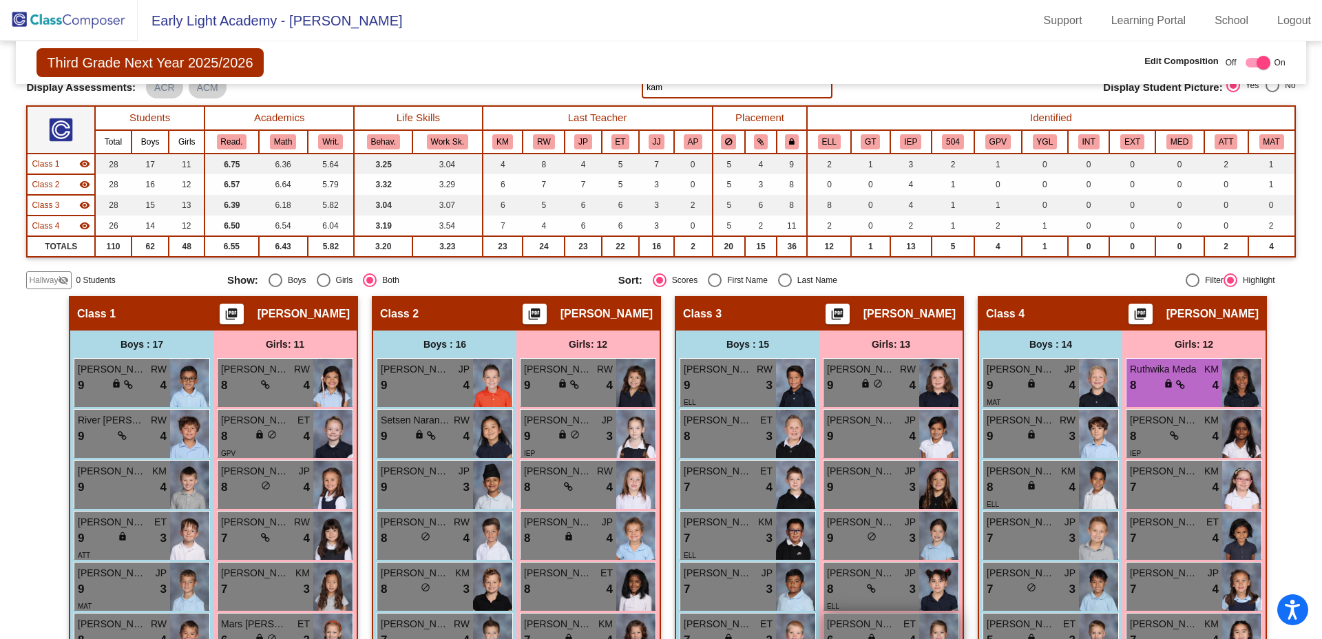
scroll to position [92, 0]
